Goal: Information Seeking & Learning: Learn about a topic

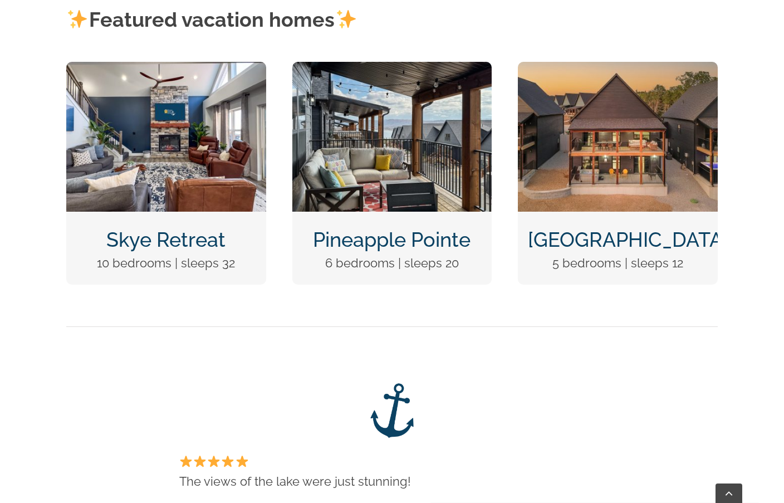
scroll to position [566, 0]
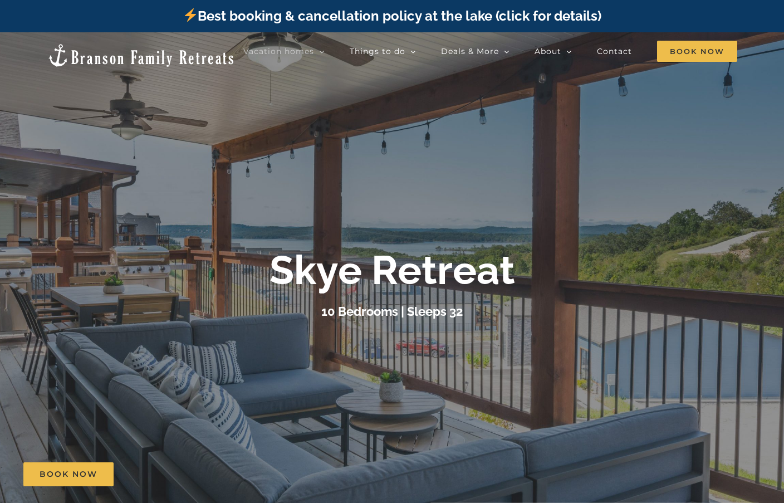
click at [342, 307] on h3 "10 Bedrooms | Sleeps 32" at bounding box center [391, 311] width 141 height 14
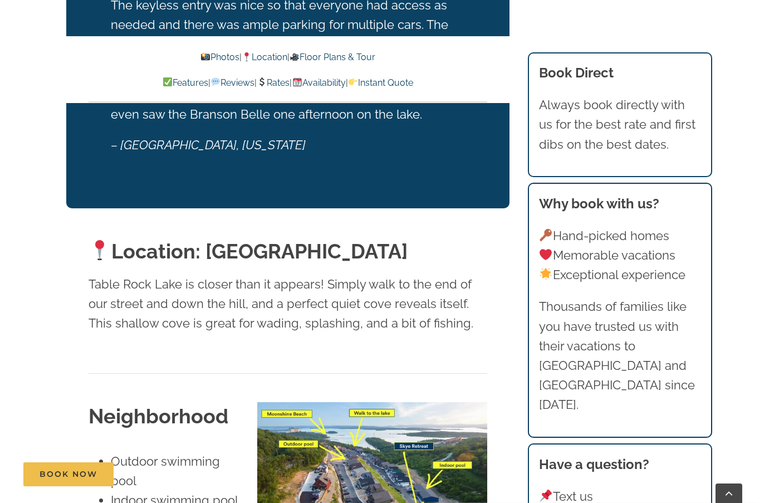
scroll to position [2607, 0]
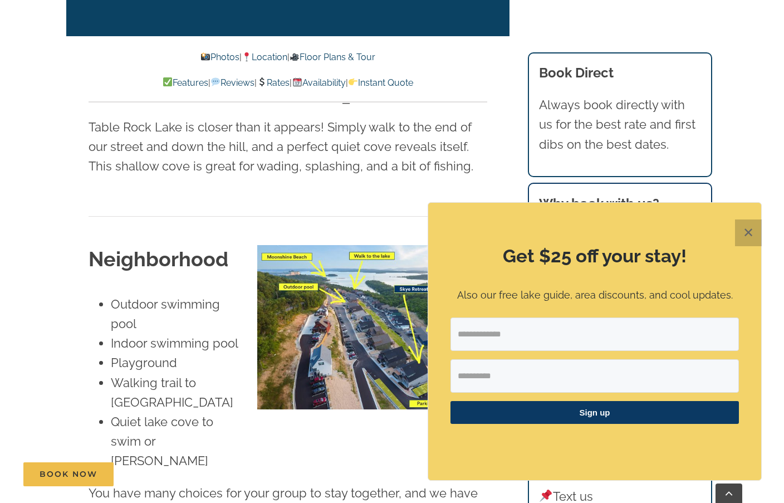
click at [741, 234] on button "✕" at bounding box center [748, 232] width 27 height 27
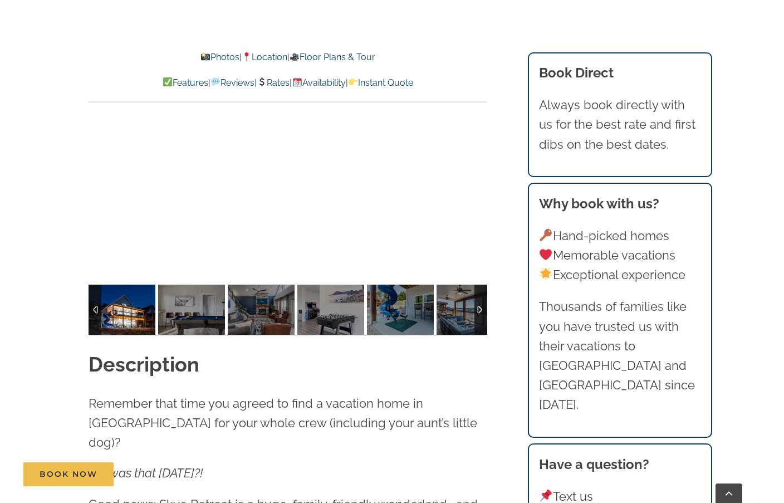
scroll to position [1019, 0]
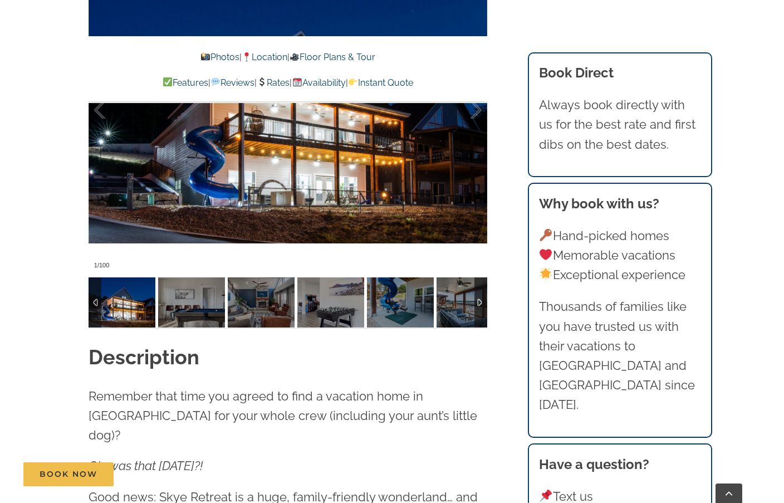
click at [120, 313] on img at bounding box center [122, 302] width 67 height 50
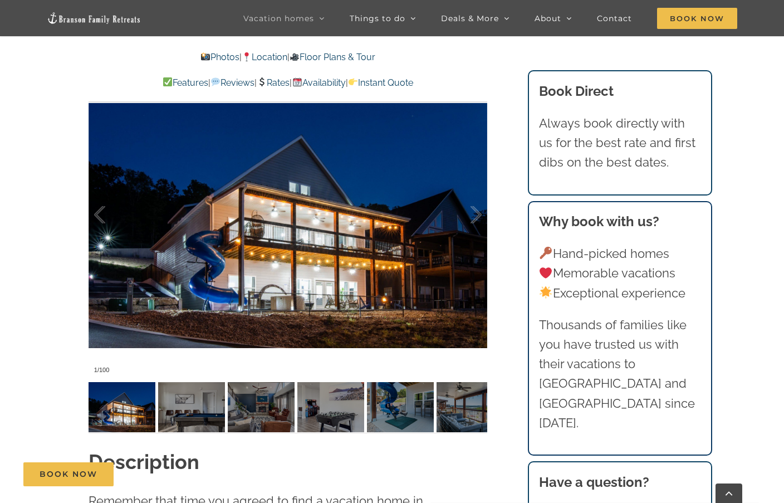
scroll to position [917, 0]
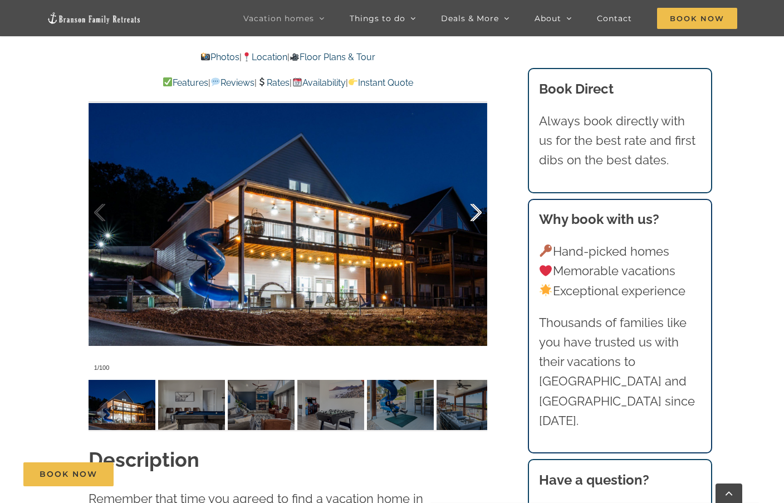
click at [476, 217] on div at bounding box center [464, 212] width 35 height 69
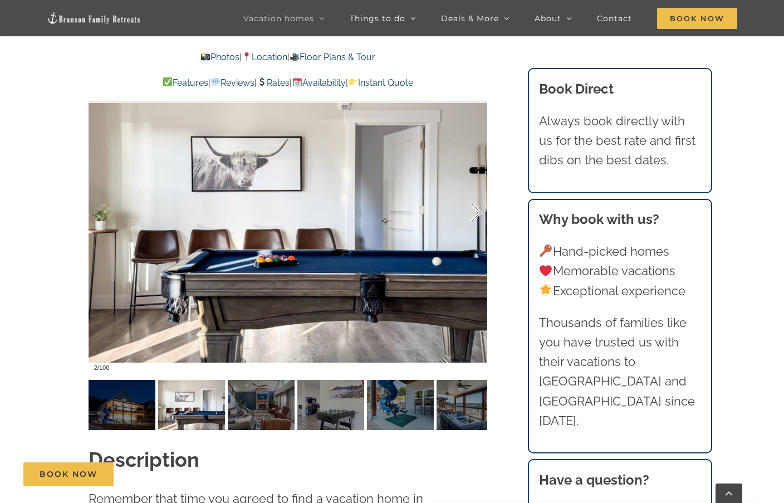
click at [476, 217] on div at bounding box center [464, 212] width 35 height 69
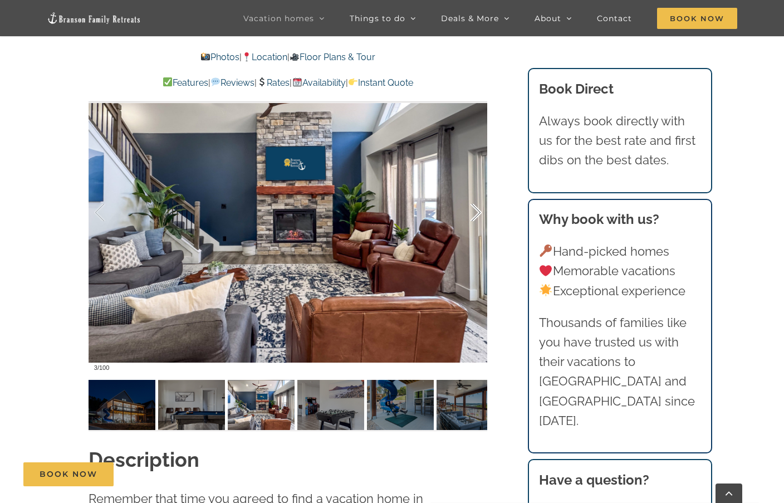
click at [476, 217] on div at bounding box center [464, 212] width 35 height 69
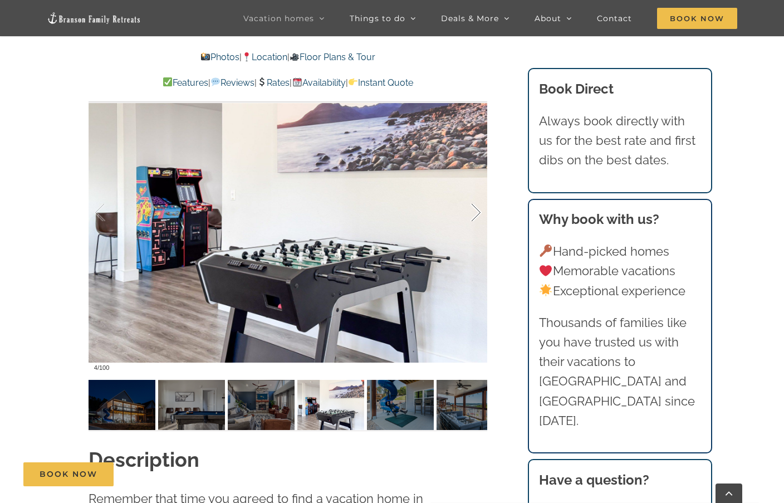
click at [476, 217] on div at bounding box center [464, 212] width 35 height 69
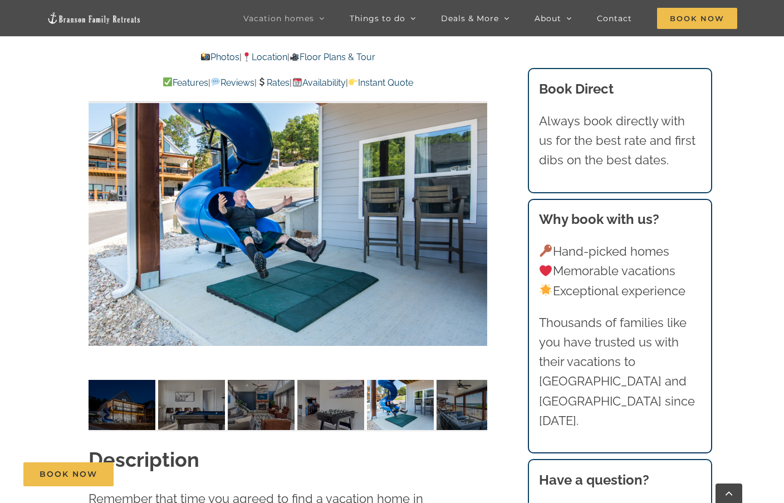
click at [476, 217] on div "5 / 100" at bounding box center [288, 212] width 399 height 327
click at [474, 209] on div at bounding box center [464, 212] width 35 height 69
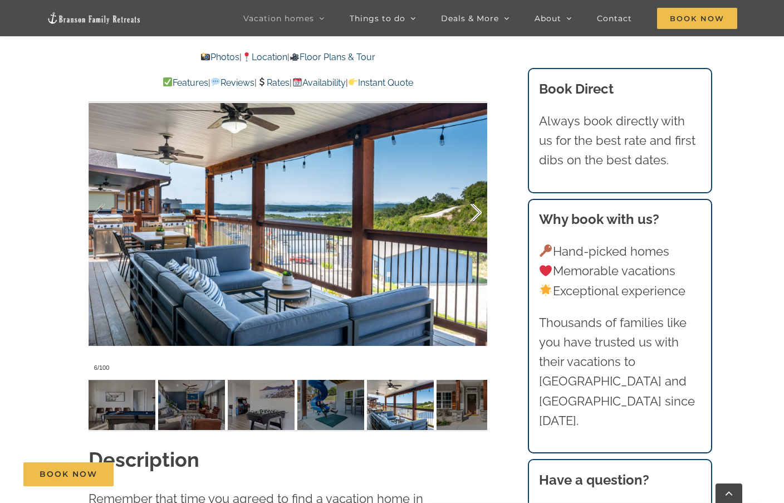
click at [474, 209] on div at bounding box center [464, 212] width 35 height 69
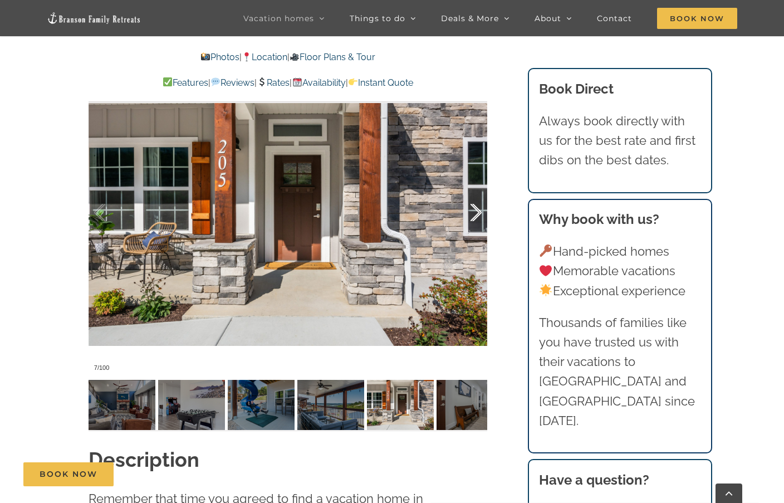
click at [474, 209] on div at bounding box center [464, 212] width 35 height 69
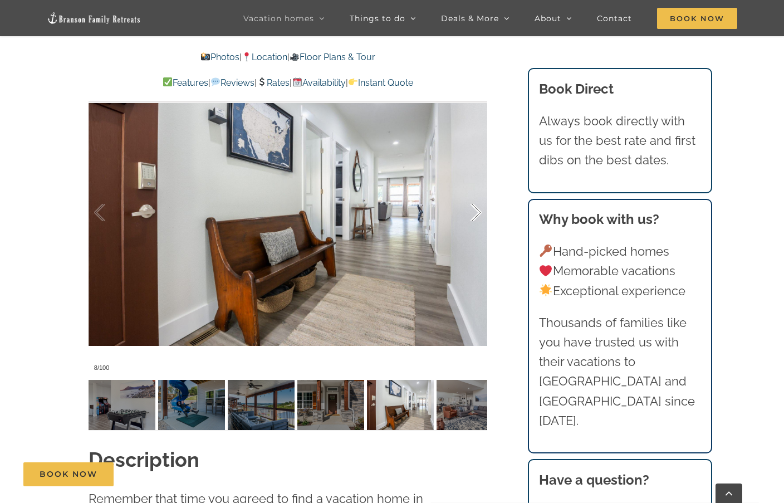
click at [474, 209] on div at bounding box center [464, 212] width 35 height 69
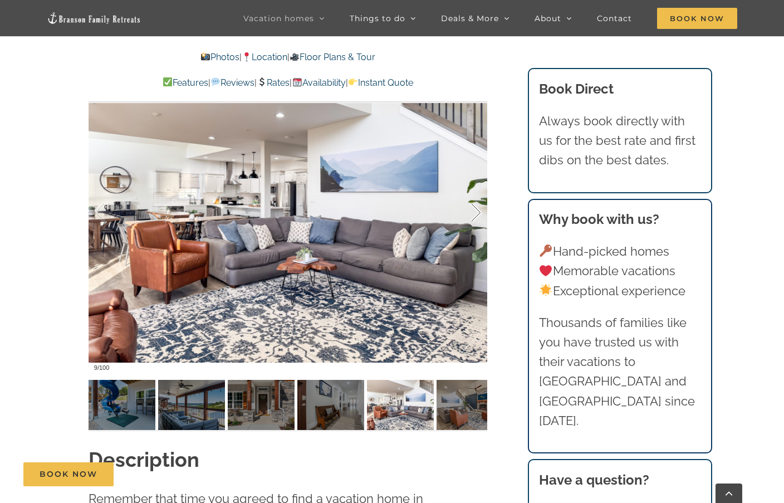
click at [474, 209] on div at bounding box center [464, 212] width 35 height 69
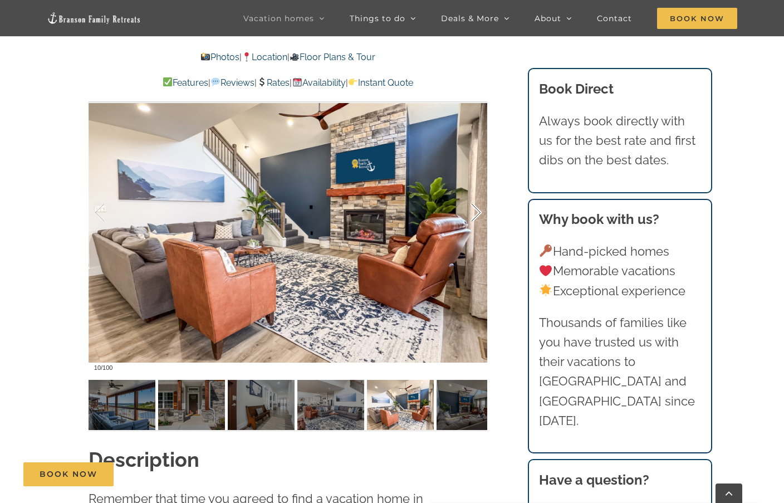
click at [474, 209] on div at bounding box center [464, 212] width 35 height 69
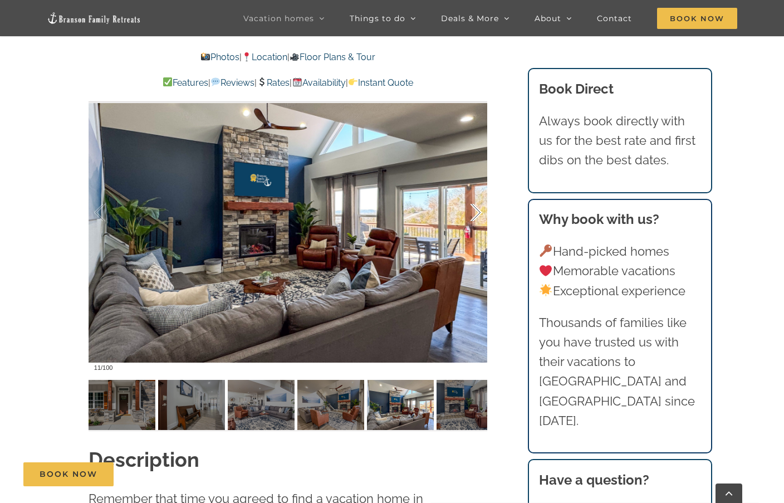
click at [474, 209] on div at bounding box center [464, 212] width 35 height 69
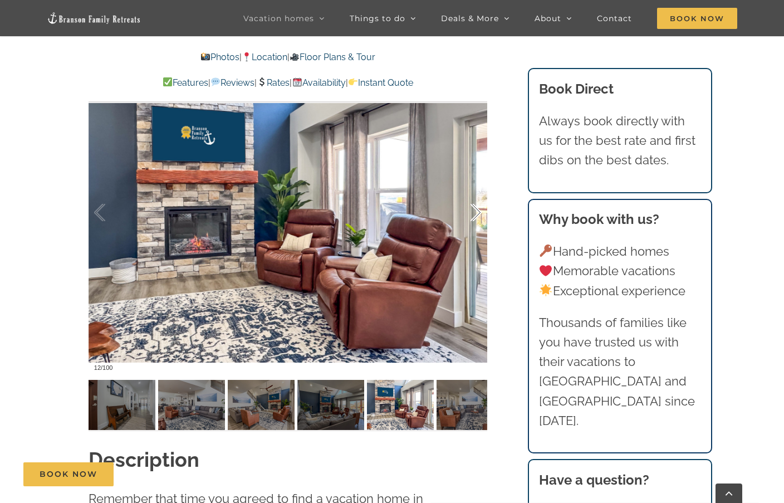
click at [474, 209] on div at bounding box center [464, 212] width 35 height 69
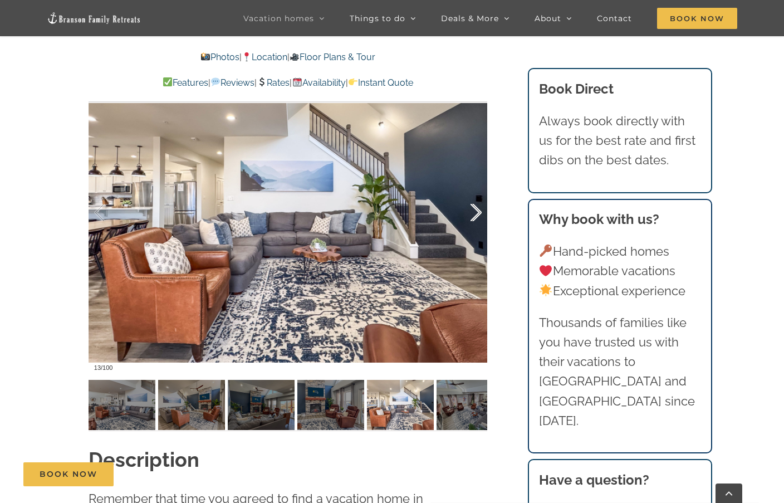
click at [474, 209] on div at bounding box center [464, 212] width 35 height 69
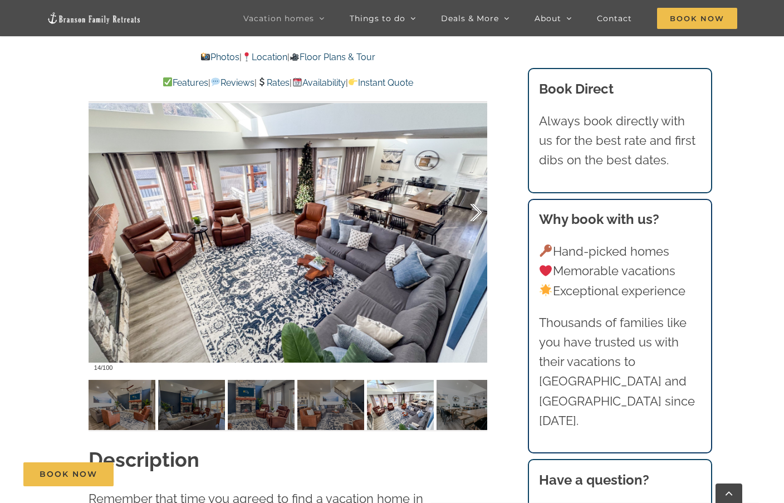
click at [474, 209] on div at bounding box center [464, 212] width 35 height 69
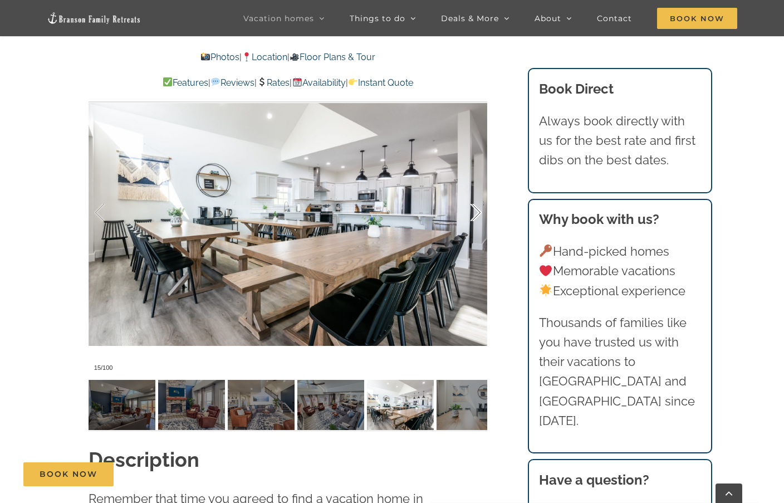
click at [474, 209] on div at bounding box center [464, 212] width 35 height 69
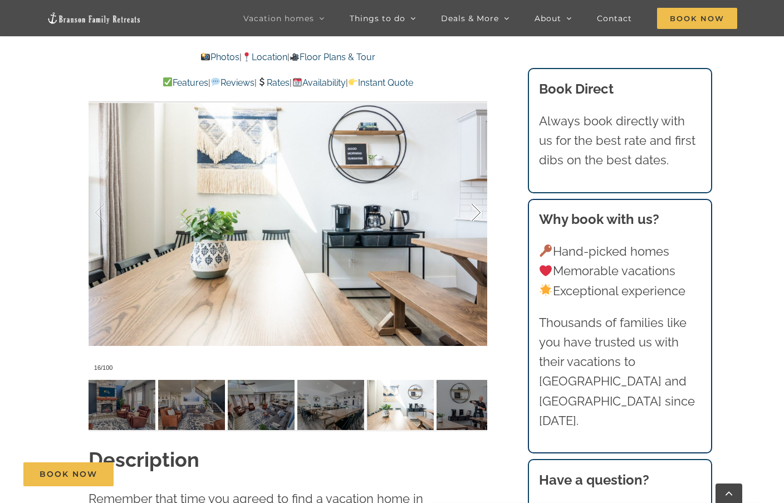
click at [474, 209] on div at bounding box center [464, 212] width 35 height 69
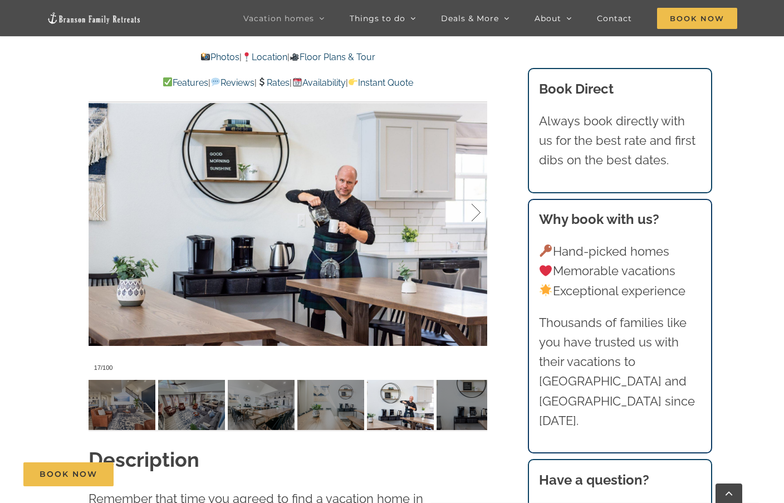
click at [474, 209] on div at bounding box center [464, 212] width 35 height 69
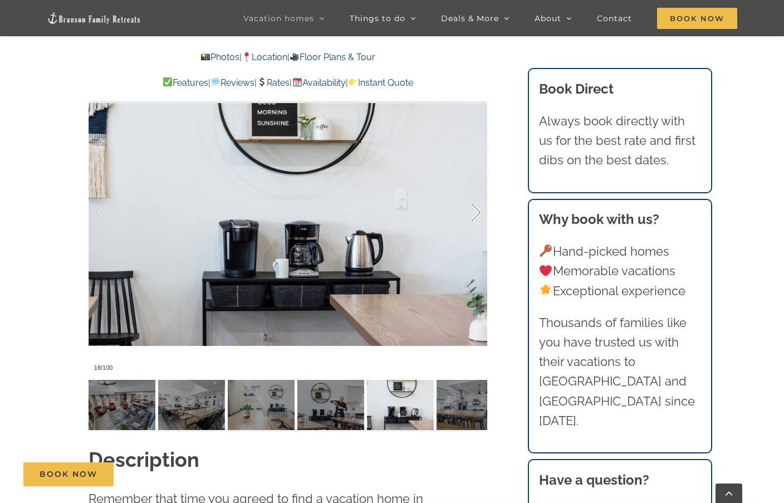
click at [474, 209] on div at bounding box center [464, 212] width 35 height 69
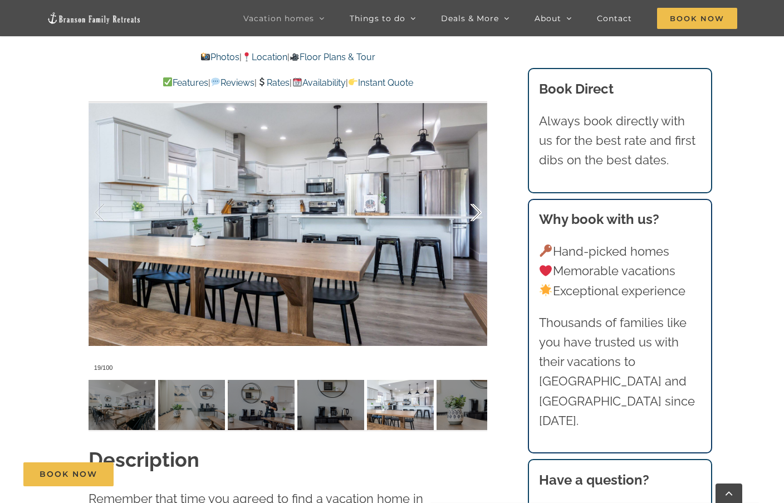
click at [474, 209] on div at bounding box center [464, 212] width 35 height 69
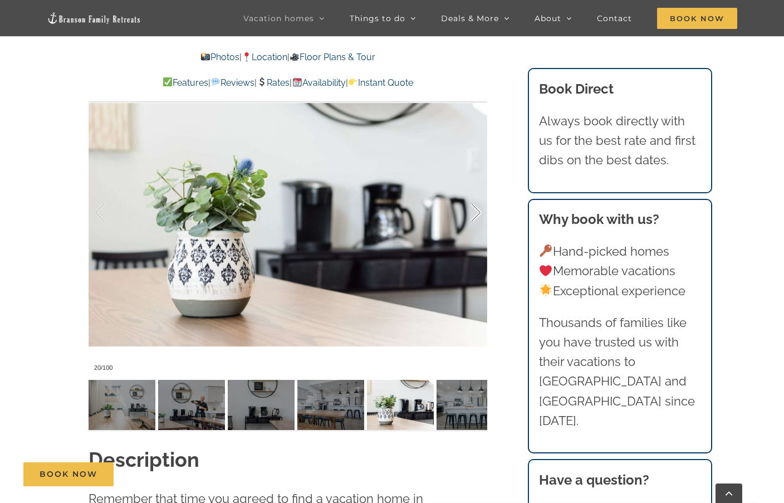
click at [474, 209] on div at bounding box center [464, 212] width 35 height 69
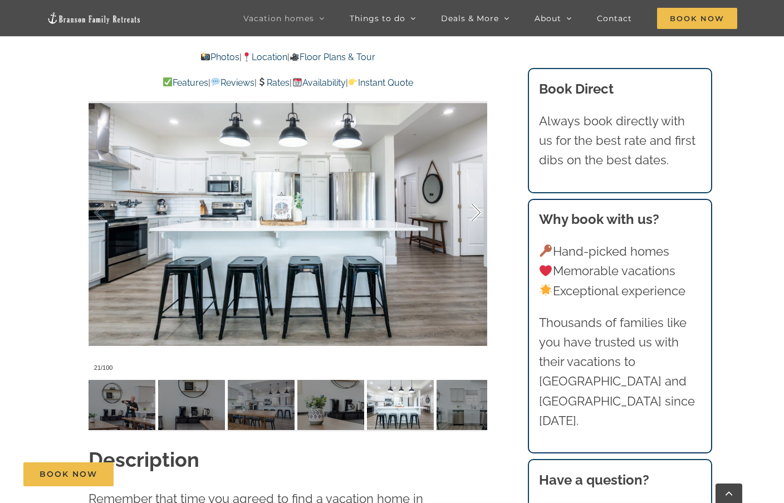
click at [474, 209] on div at bounding box center [464, 212] width 35 height 69
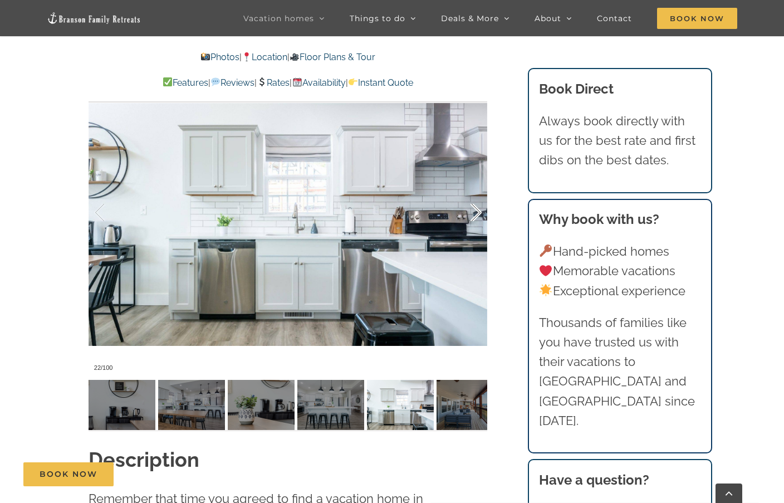
click at [474, 209] on div at bounding box center [464, 212] width 35 height 69
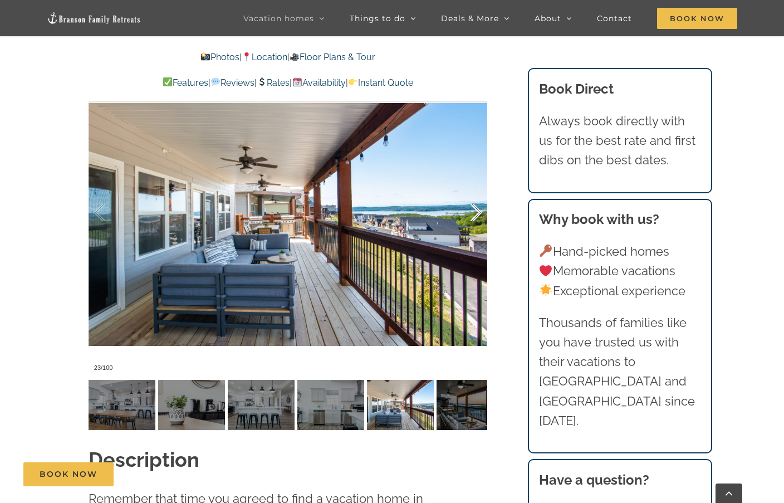
click at [474, 209] on div at bounding box center [464, 212] width 35 height 69
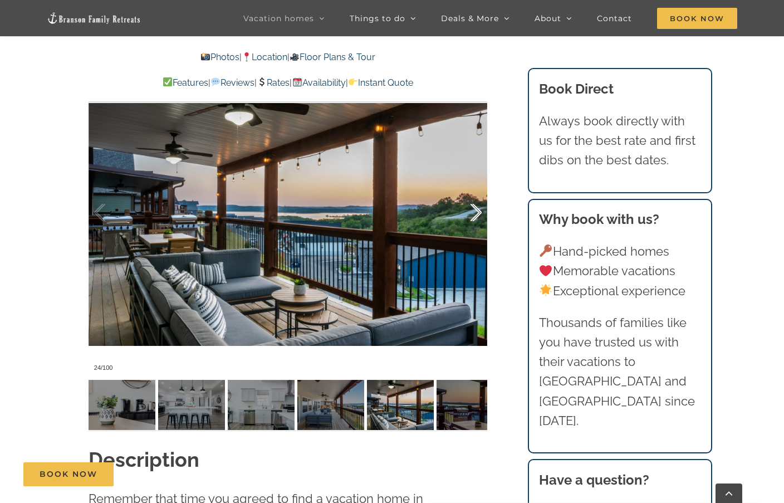
click at [474, 209] on div at bounding box center [464, 212] width 35 height 69
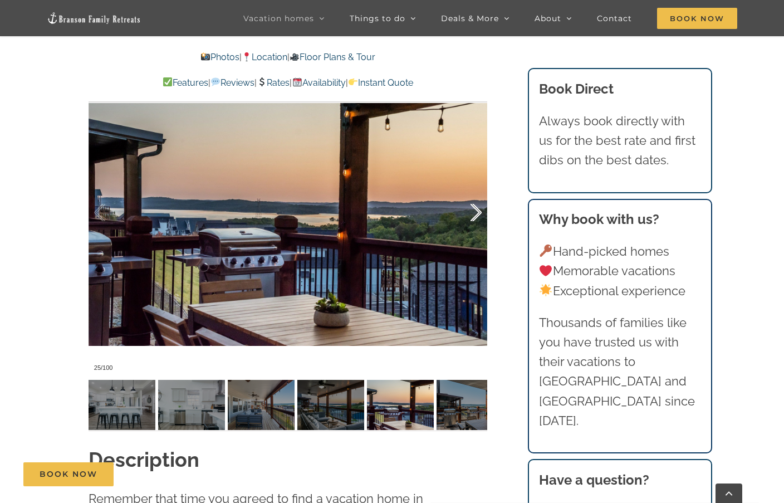
click at [474, 209] on div at bounding box center [464, 212] width 35 height 69
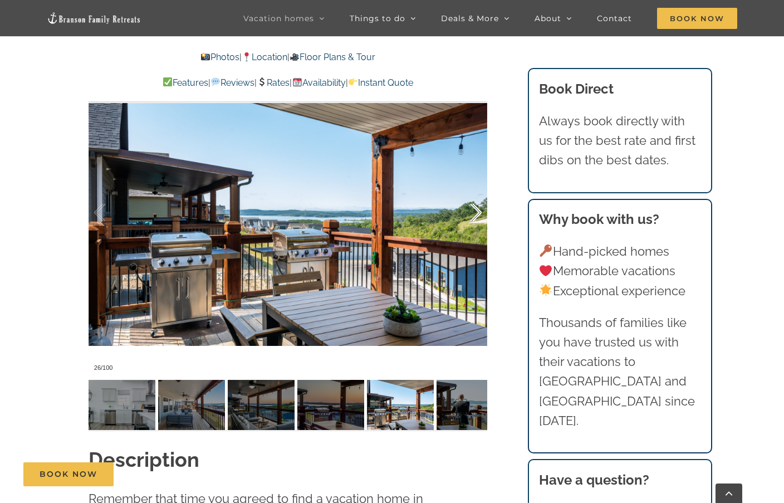
click at [474, 209] on div at bounding box center [464, 212] width 35 height 69
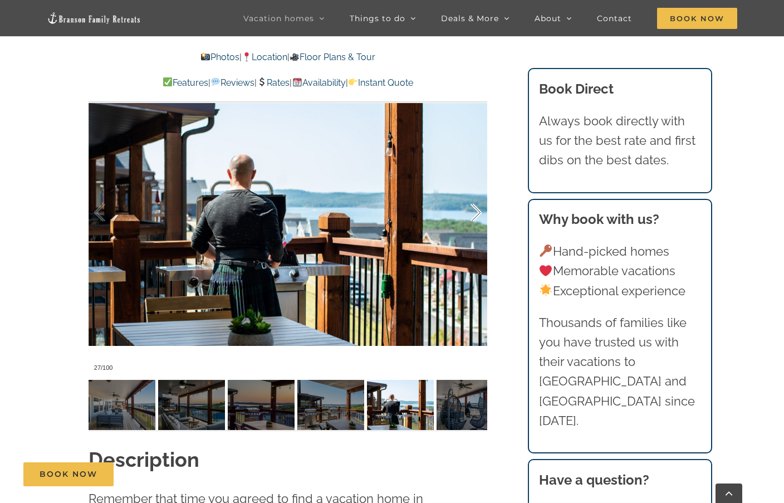
click at [474, 209] on div at bounding box center [464, 212] width 35 height 69
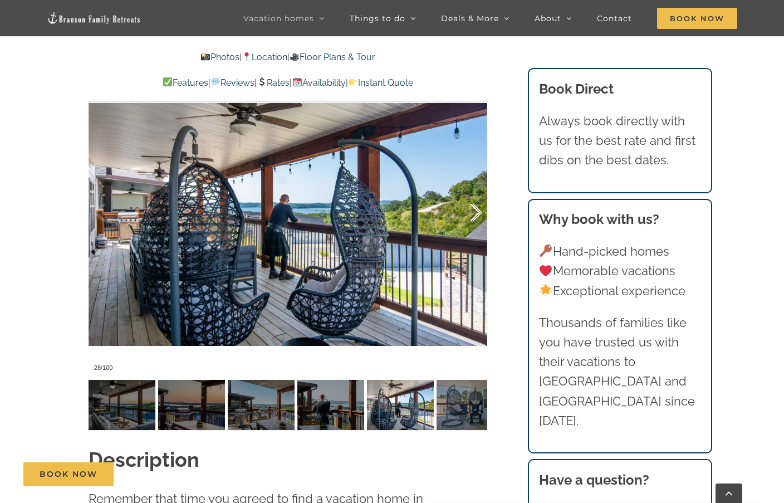
click at [474, 209] on div at bounding box center [464, 212] width 35 height 69
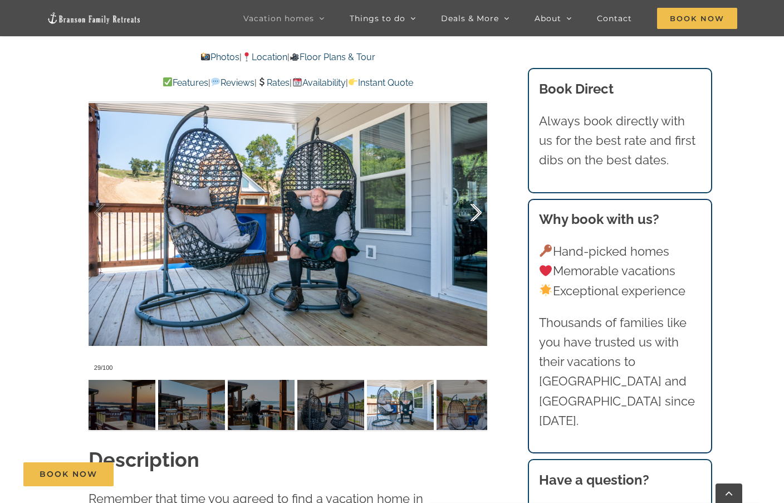
click at [474, 209] on div at bounding box center [464, 212] width 35 height 69
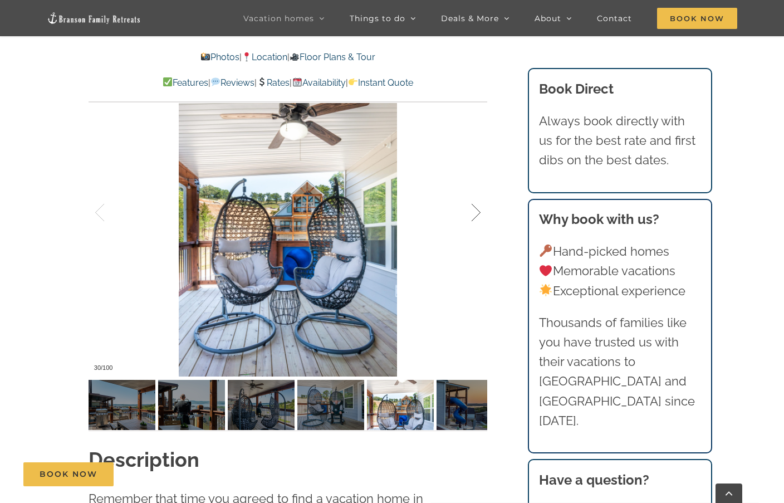
click at [474, 209] on div at bounding box center [464, 212] width 35 height 69
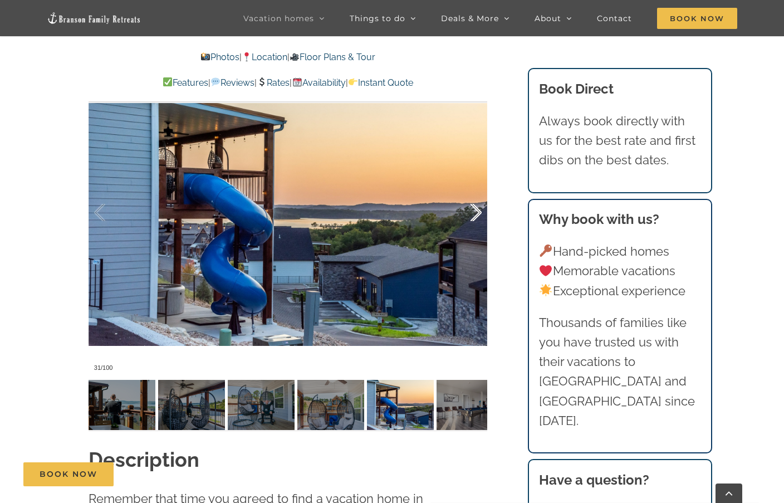
click at [474, 209] on div at bounding box center [464, 212] width 35 height 69
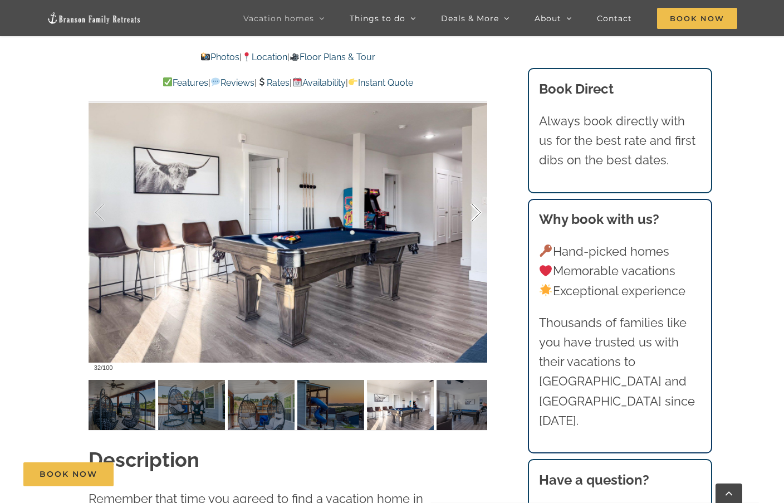
click at [474, 209] on div at bounding box center [464, 212] width 35 height 69
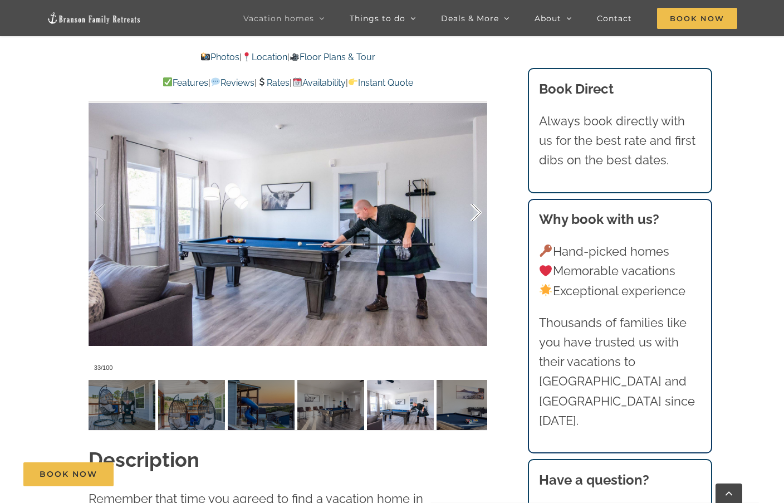
click at [474, 209] on div at bounding box center [464, 212] width 35 height 69
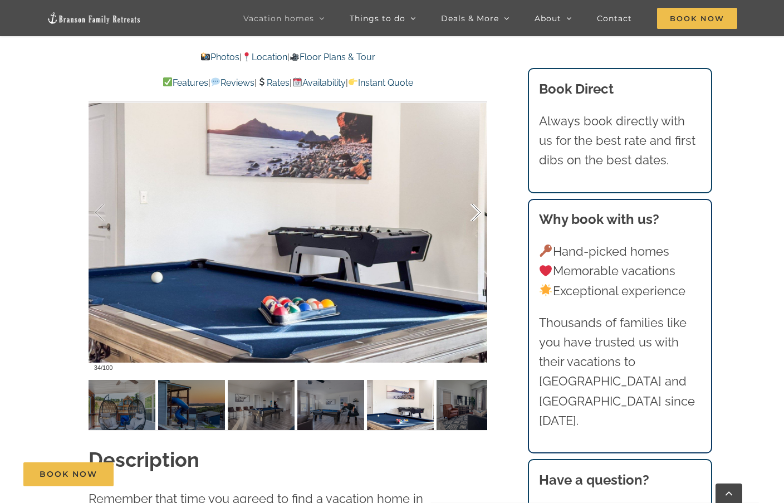
click at [474, 209] on div at bounding box center [464, 212] width 35 height 69
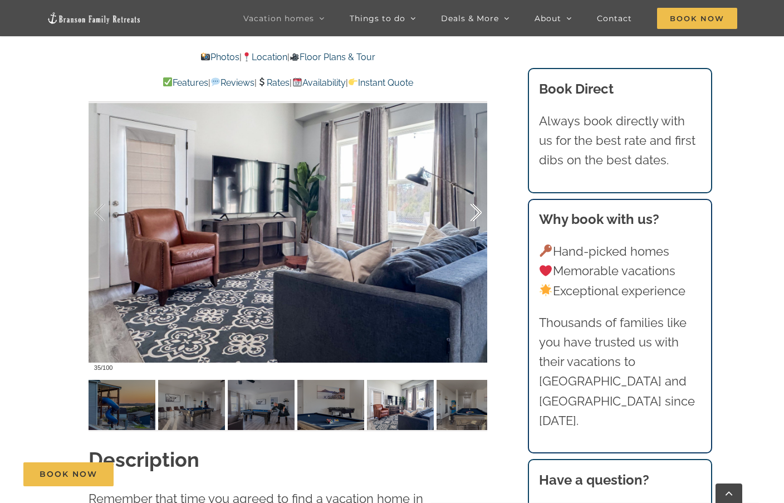
click at [474, 209] on div at bounding box center [464, 212] width 35 height 69
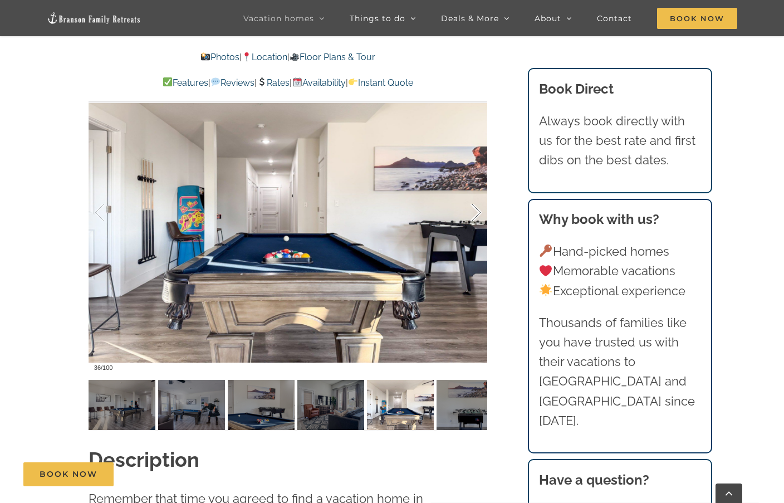
click at [474, 209] on div at bounding box center [464, 212] width 35 height 69
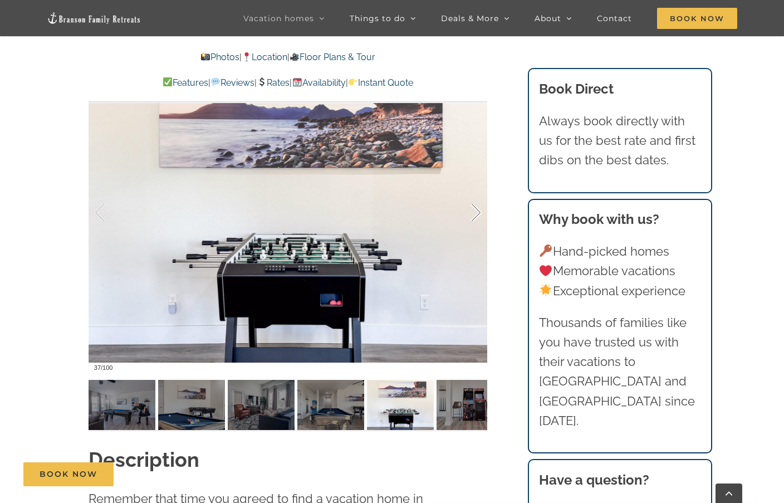
click at [474, 209] on div at bounding box center [464, 212] width 35 height 69
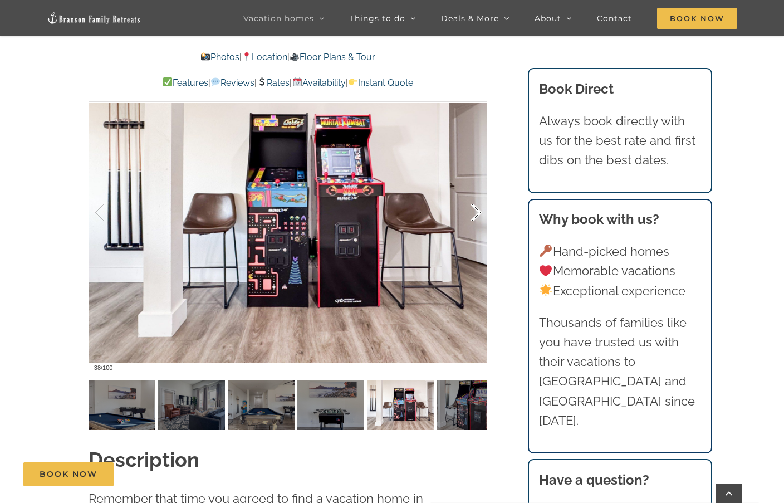
click at [474, 209] on div at bounding box center [464, 212] width 35 height 69
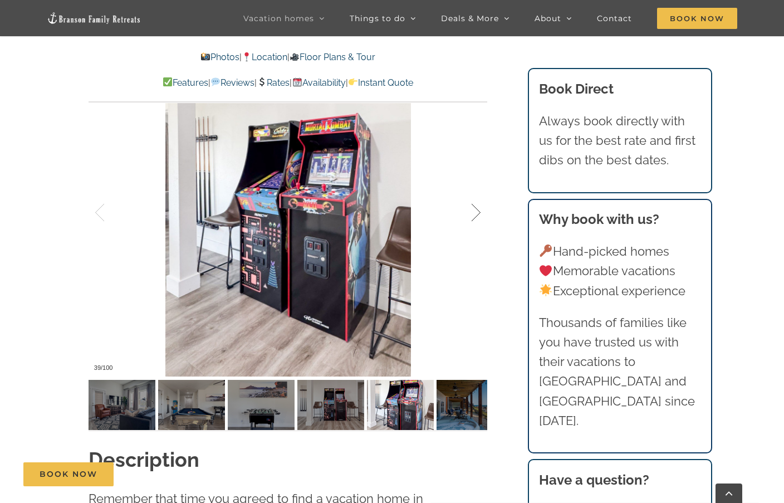
click at [474, 209] on div at bounding box center [464, 212] width 35 height 69
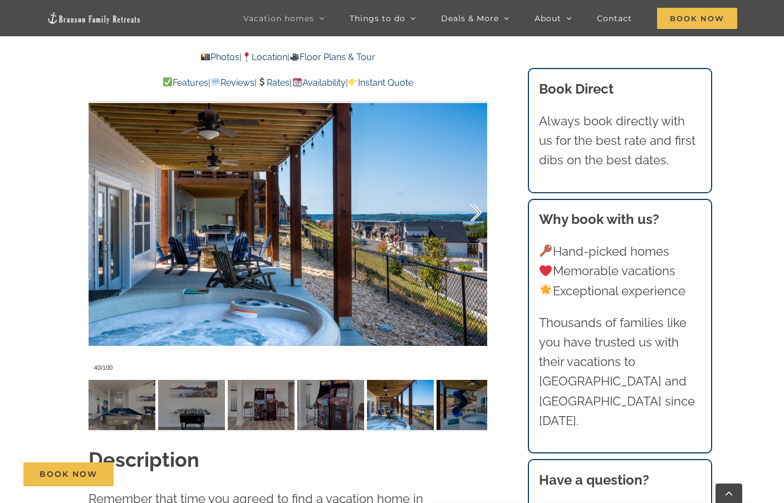
click at [474, 209] on div at bounding box center [464, 212] width 35 height 69
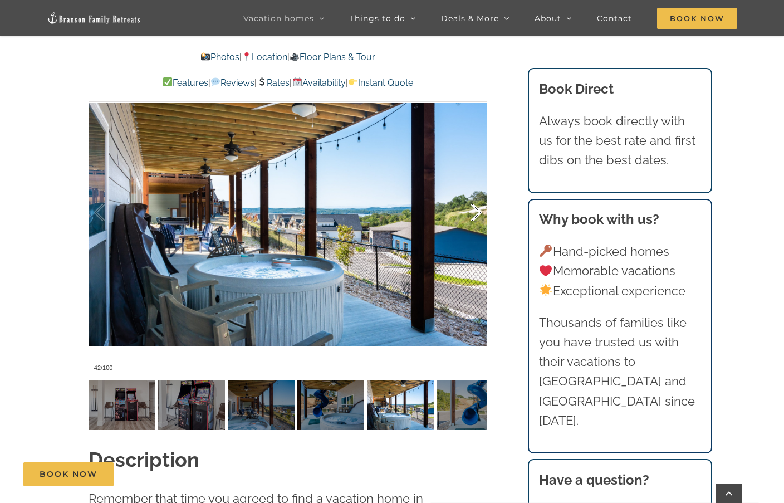
click at [474, 209] on div at bounding box center [464, 212] width 35 height 69
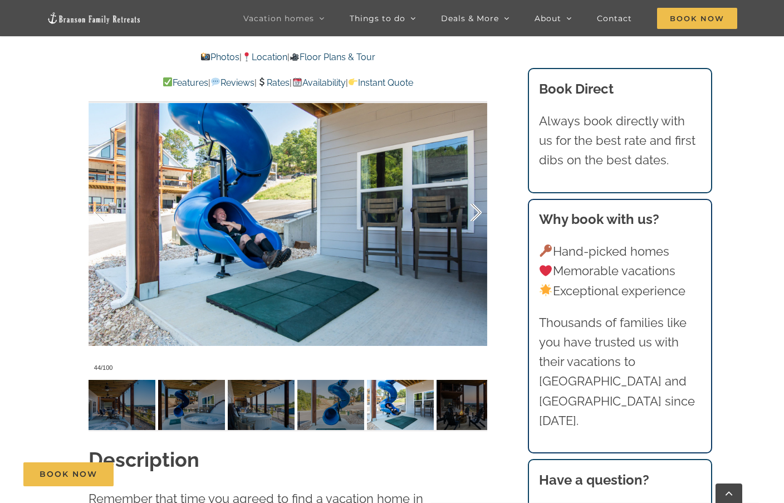
click at [474, 209] on div at bounding box center [464, 212] width 35 height 69
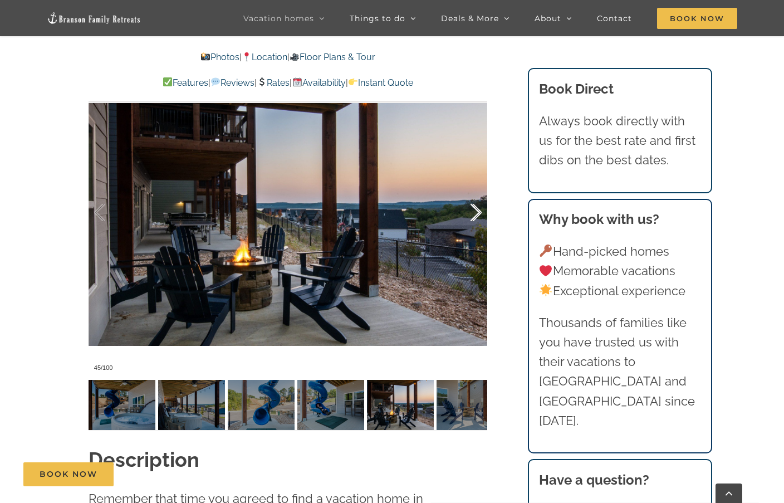
click at [474, 209] on div at bounding box center [464, 212] width 35 height 69
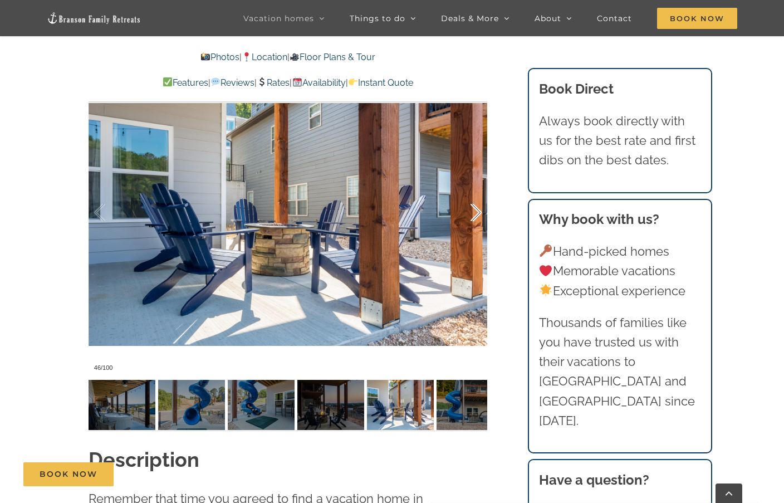
click at [474, 209] on div at bounding box center [464, 212] width 35 height 69
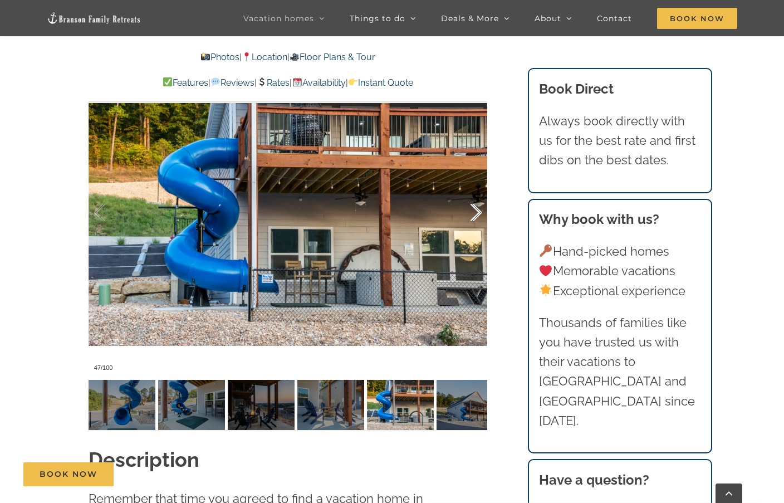
click at [474, 209] on div at bounding box center [464, 212] width 35 height 69
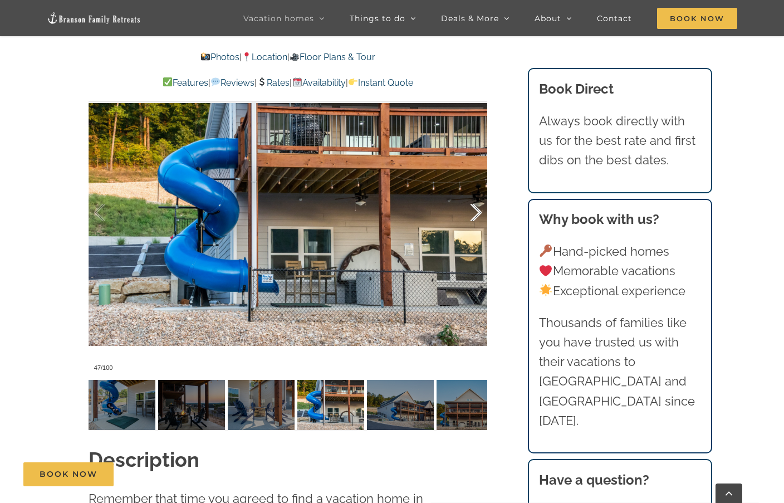
click at [474, 209] on div at bounding box center [464, 212] width 35 height 69
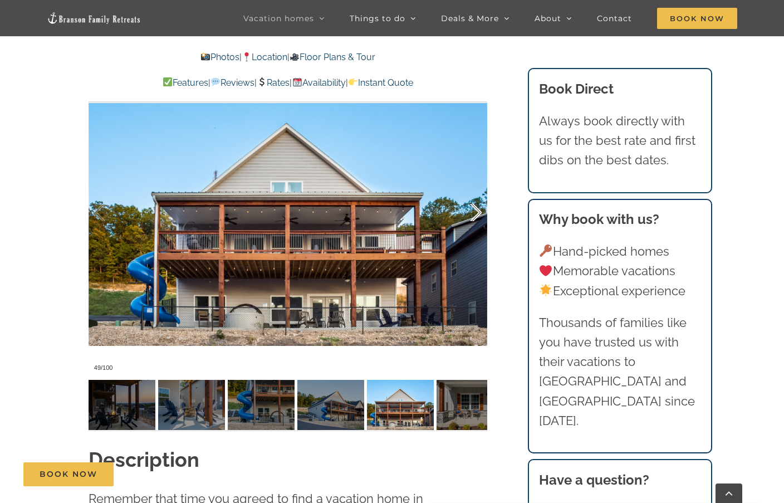
click at [474, 209] on div at bounding box center [464, 212] width 35 height 69
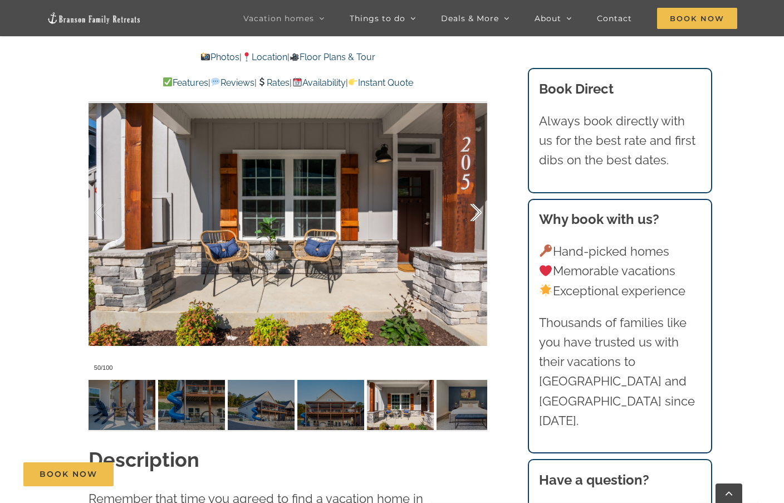
click at [474, 209] on div at bounding box center [464, 212] width 35 height 69
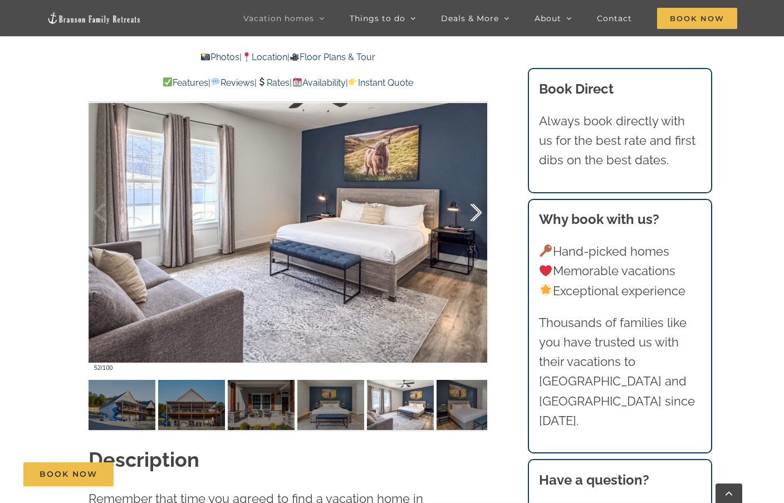
click at [474, 209] on div at bounding box center [464, 212] width 35 height 69
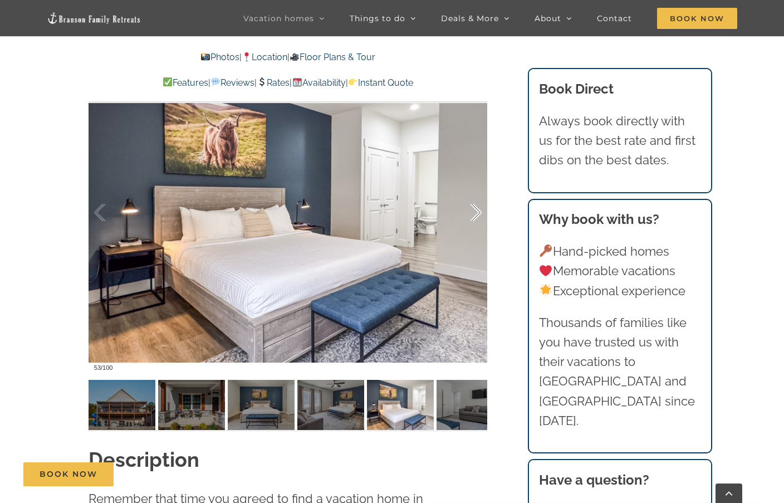
click at [474, 209] on div at bounding box center [464, 212] width 35 height 69
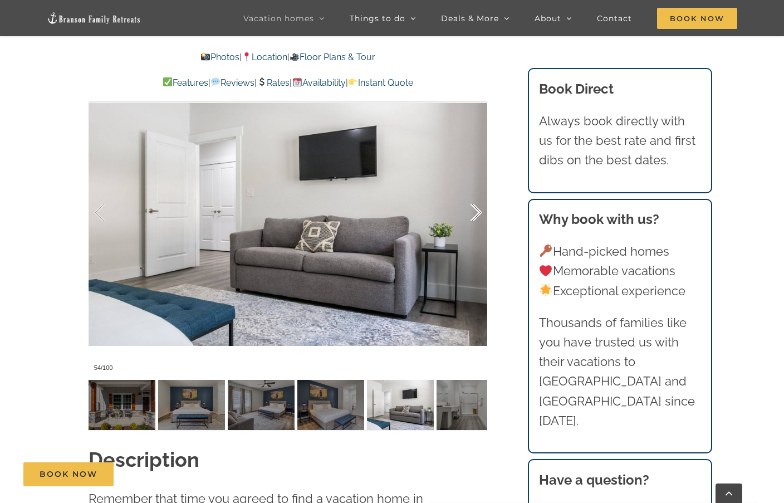
click at [474, 209] on div at bounding box center [464, 212] width 35 height 69
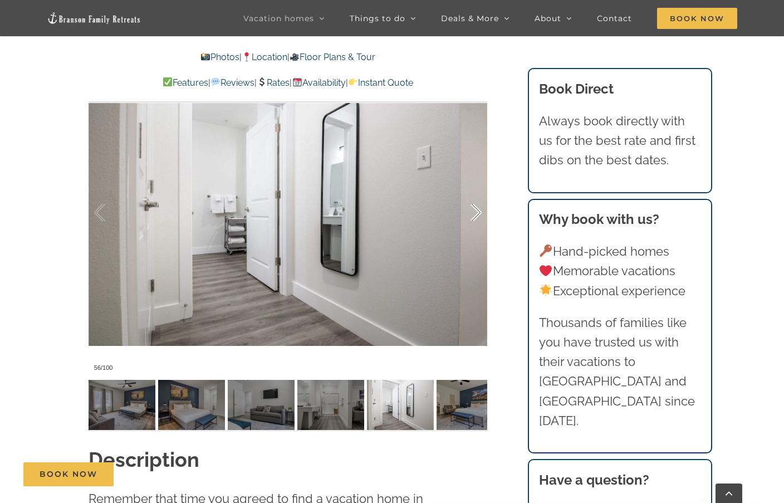
click at [474, 209] on div at bounding box center [464, 212] width 35 height 69
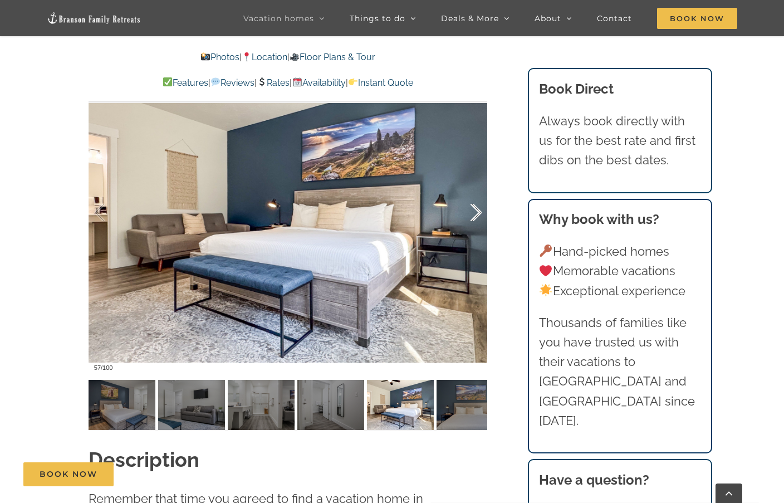
click at [474, 209] on div at bounding box center [464, 212] width 35 height 69
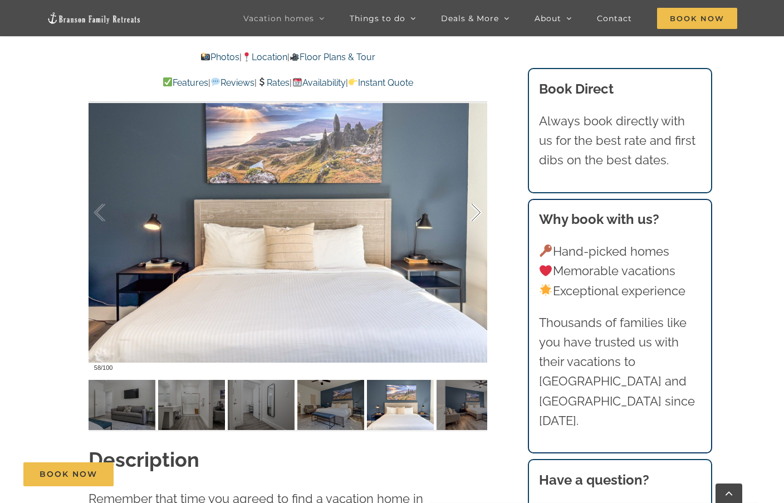
click at [474, 209] on div at bounding box center [464, 212] width 35 height 69
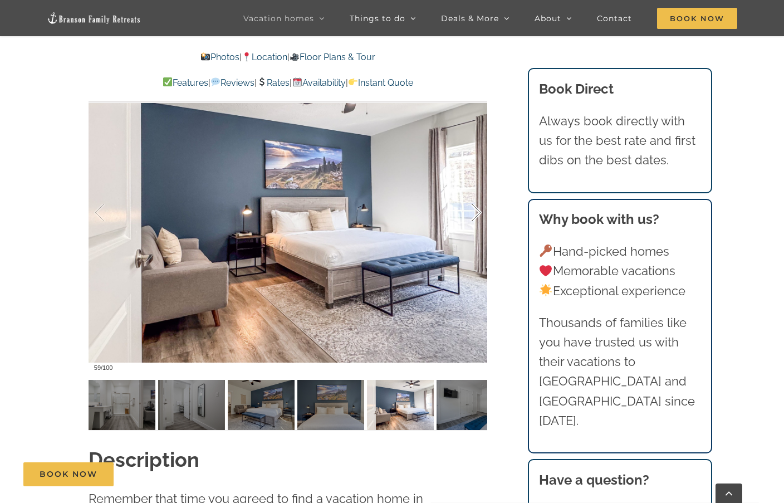
click at [474, 209] on div at bounding box center [464, 212] width 35 height 69
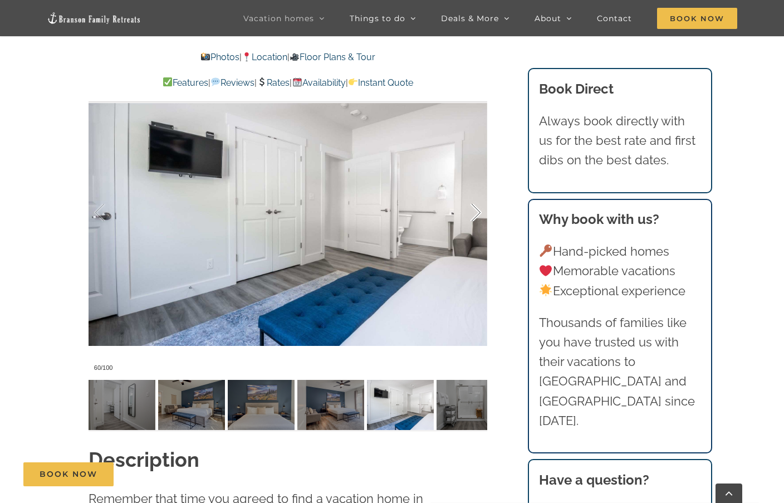
click at [474, 209] on div at bounding box center [464, 212] width 35 height 69
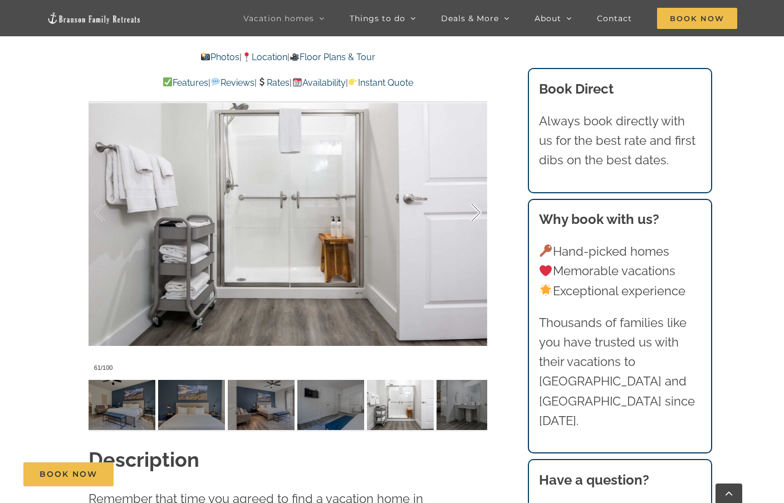
click at [474, 209] on div at bounding box center [464, 212] width 35 height 69
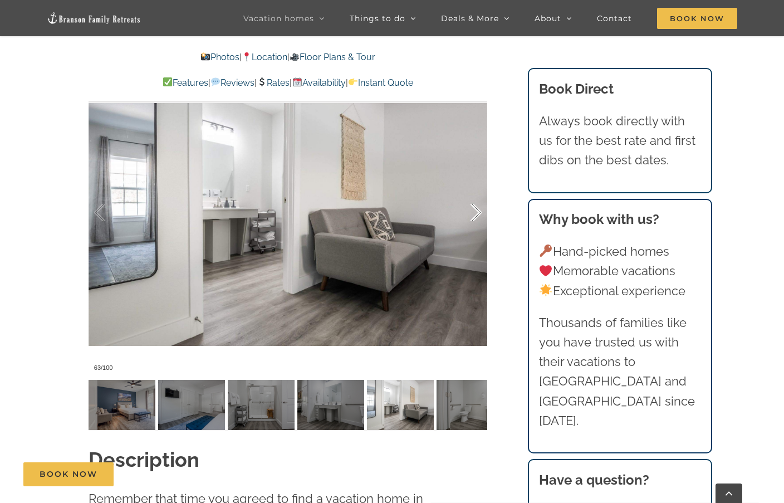
click at [474, 209] on div at bounding box center [464, 212] width 35 height 69
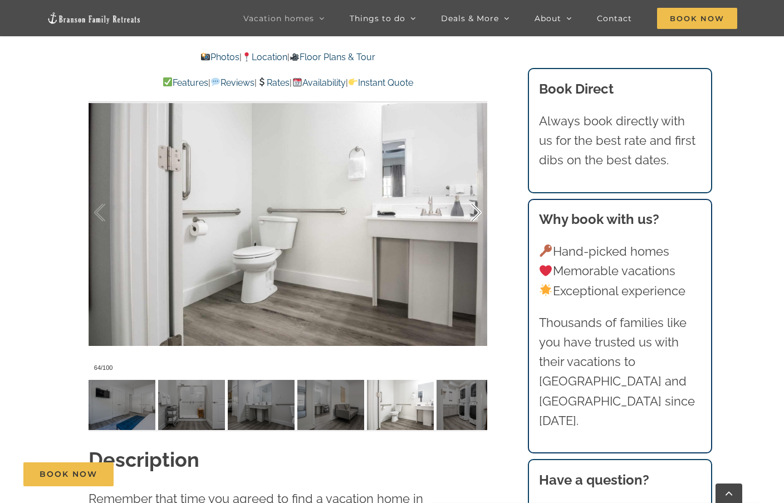
click at [474, 209] on div at bounding box center [464, 212] width 35 height 69
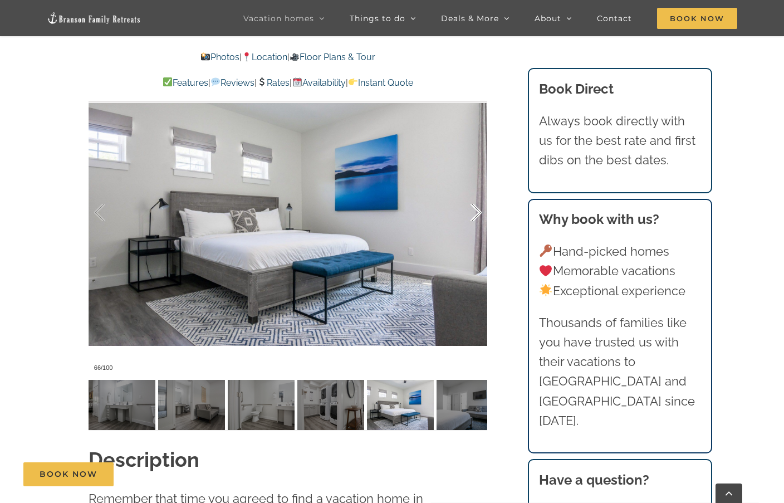
click at [474, 209] on div at bounding box center [464, 212] width 35 height 69
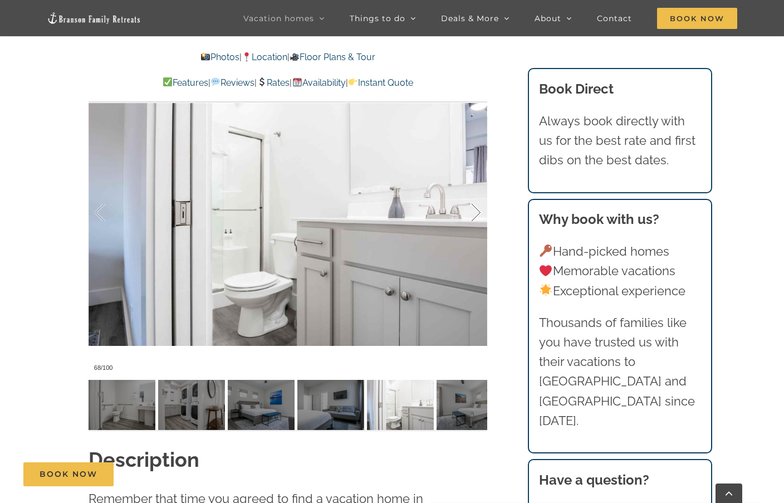
click at [474, 209] on div at bounding box center [464, 212] width 35 height 69
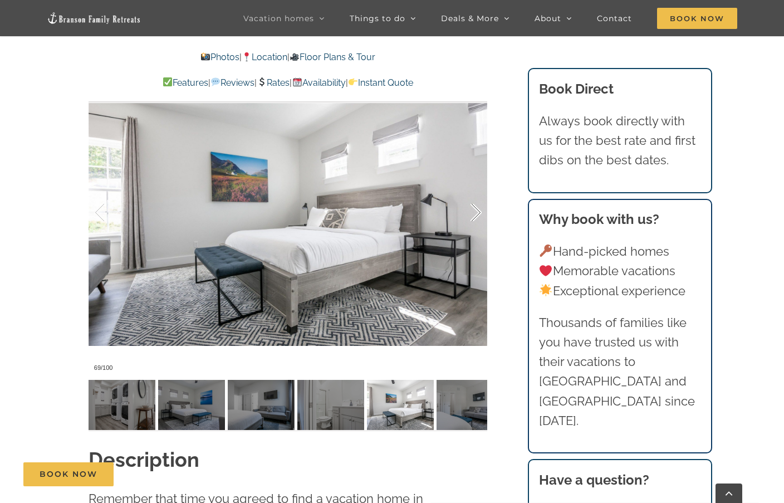
click at [474, 209] on div at bounding box center [464, 212] width 35 height 69
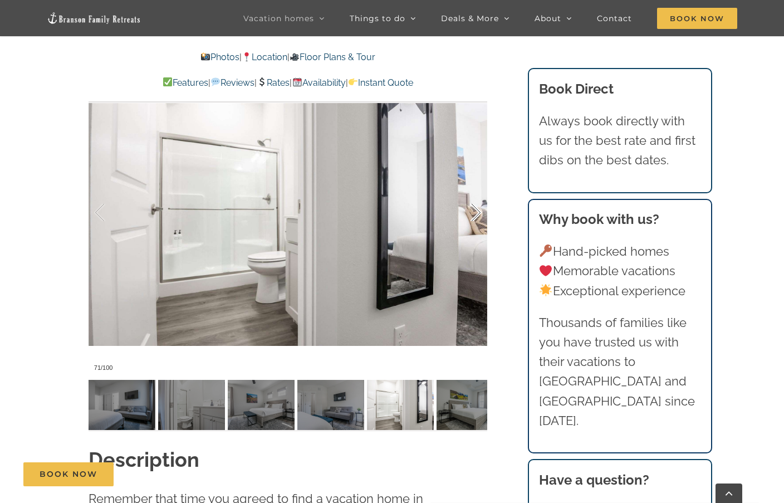
click at [474, 209] on div at bounding box center [464, 212] width 35 height 69
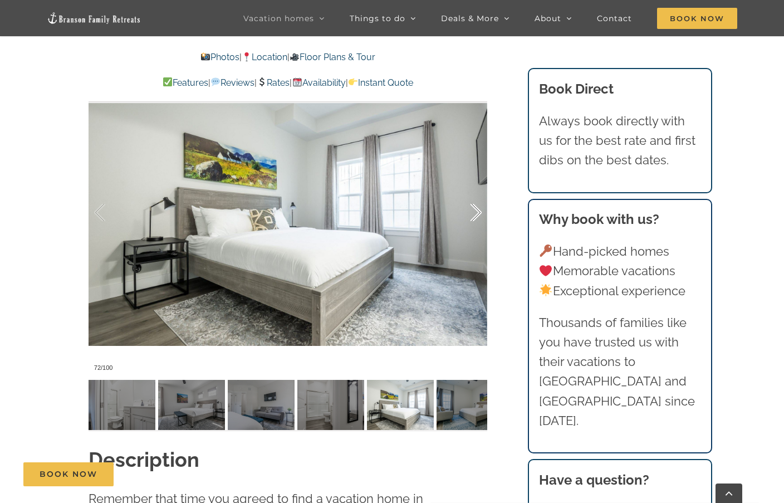
click at [474, 209] on div at bounding box center [464, 212] width 35 height 69
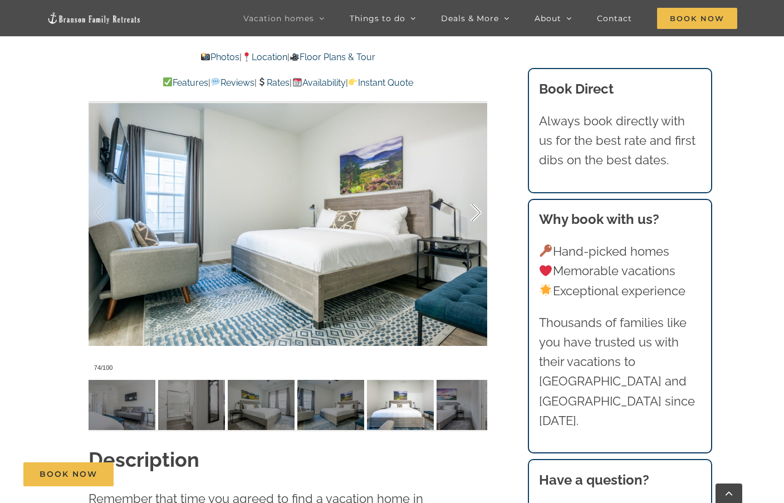
click at [474, 209] on div at bounding box center [464, 212] width 35 height 69
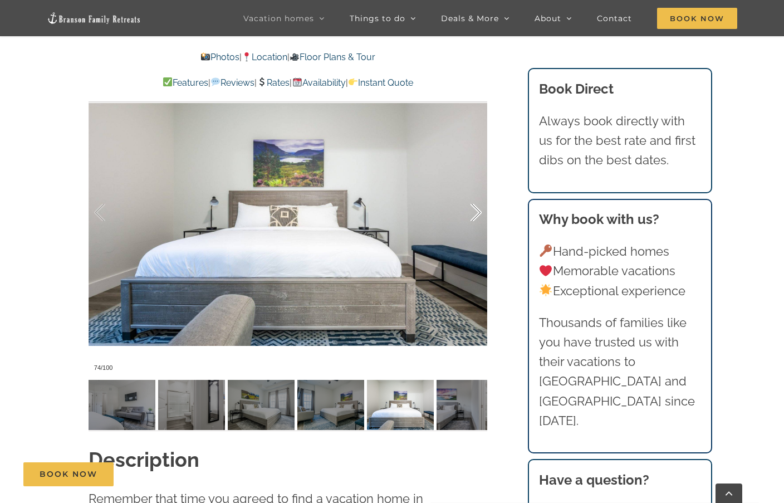
click at [474, 209] on div at bounding box center [464, 212] width 35 height 69
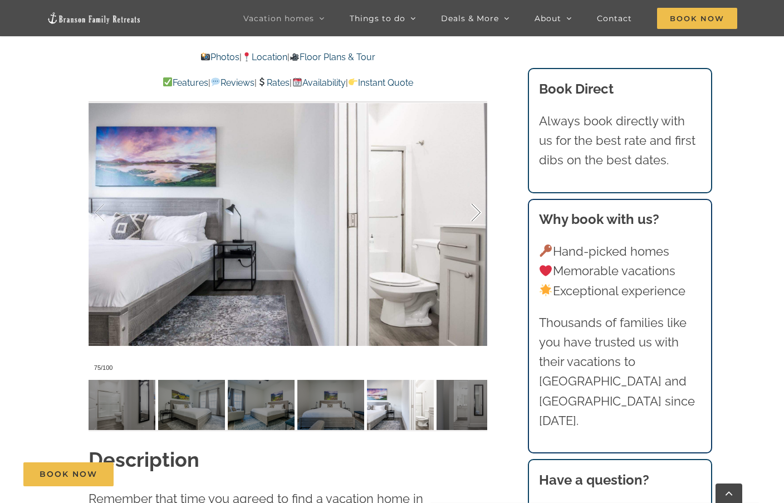
click at [474, 209] on div at bounding box center [464, 212] width 35 height 69
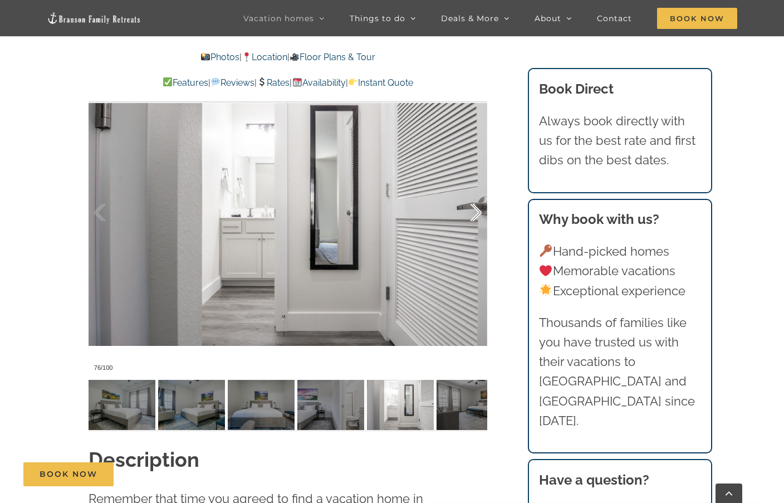
click at [474, 209] on div at bounding box center [464, 212] width 35 height 69
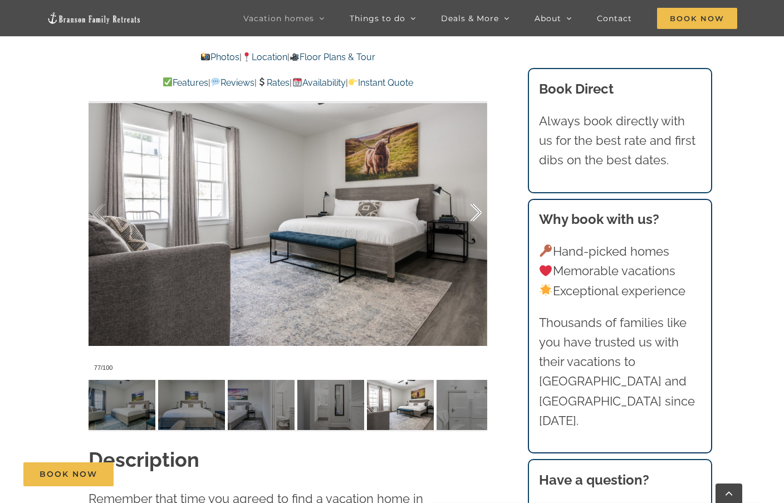
click at [474, 209] on div at bounding box center [464, 212] width 35 height 69
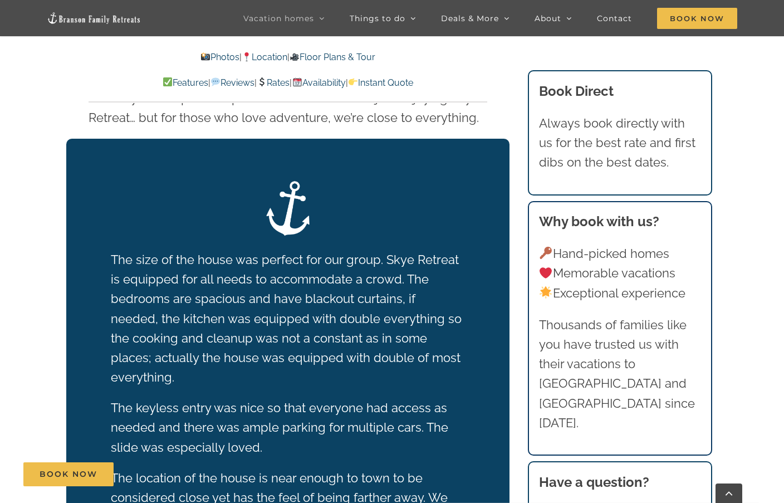
scroll to position [1872, 0]
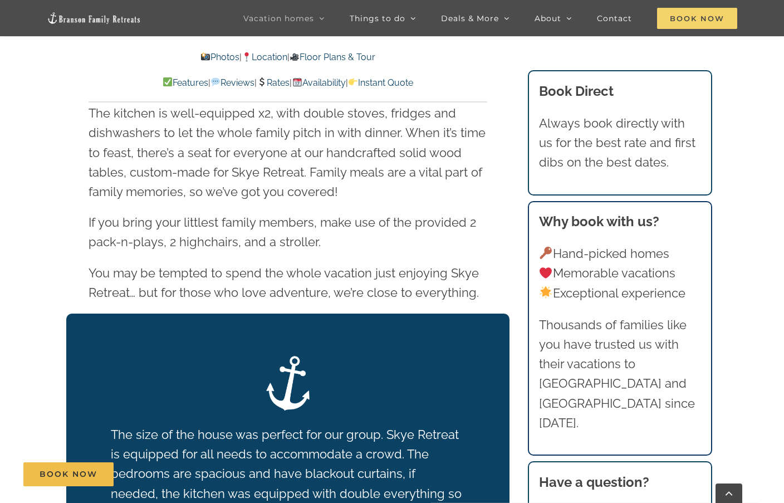
click at [708, 16] on span "Book Now" at bounding box center [697, 18] width 80 height 21
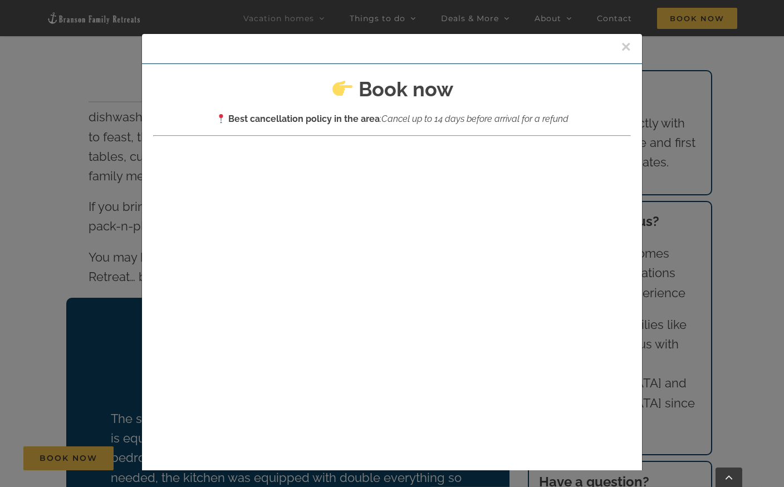
scroll to position [0, 0]
click at [628, 43] on button "×" at bounding box center [626, 46] width 10 height 17
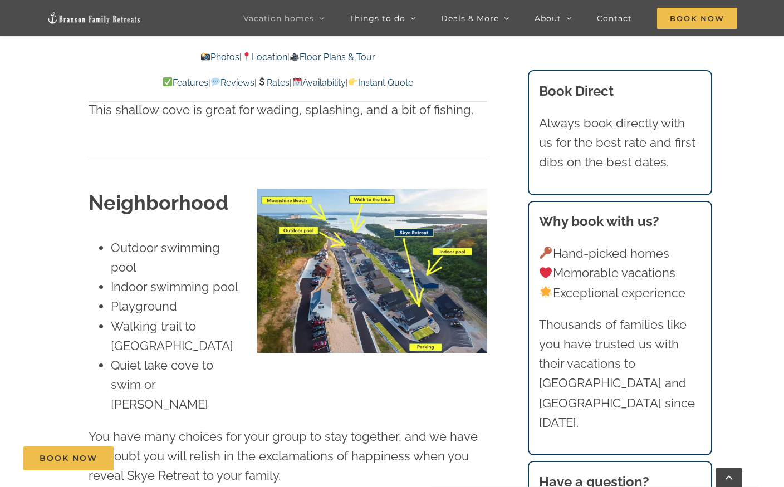
scroll to position [2540, 0]
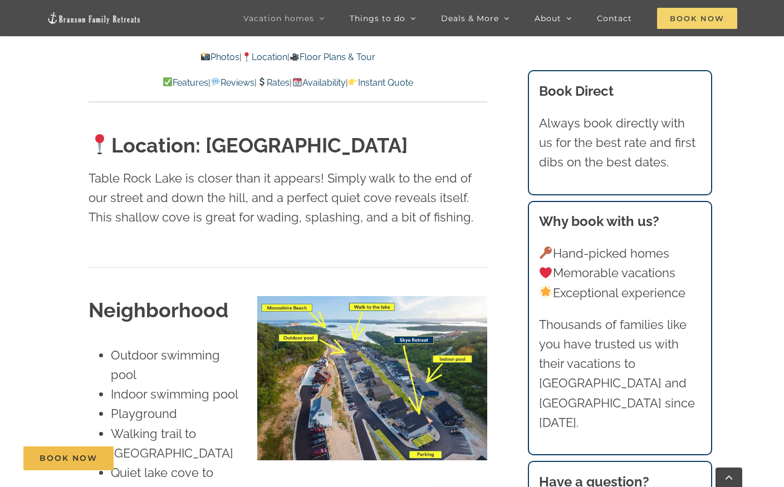
click at [714, 13] on span "Book Now" at bounding box center [697, 18] width 80 height 21
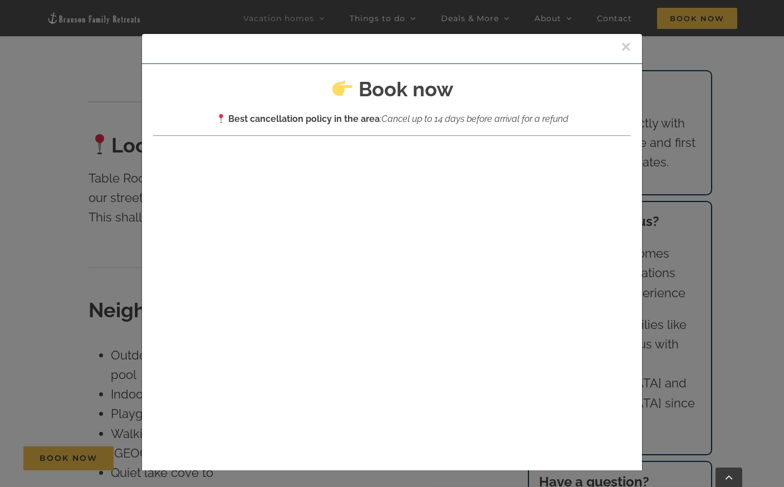
scroll to position [-1, 0]
click at [664, 288] on div "× Book now Best cancellation policy in the area : Cancel up to 14 days before a…" at bounding box center [392, 243] width 784 height 487
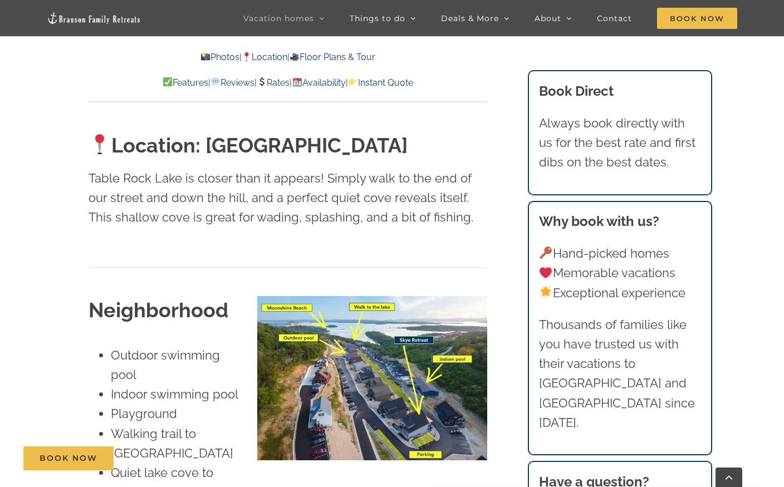
scroll to position [2225, 0]
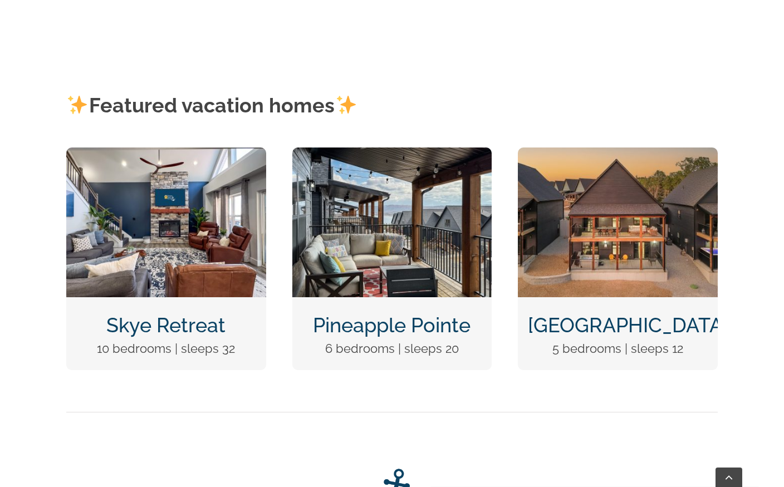
scroll to position [497, 0]
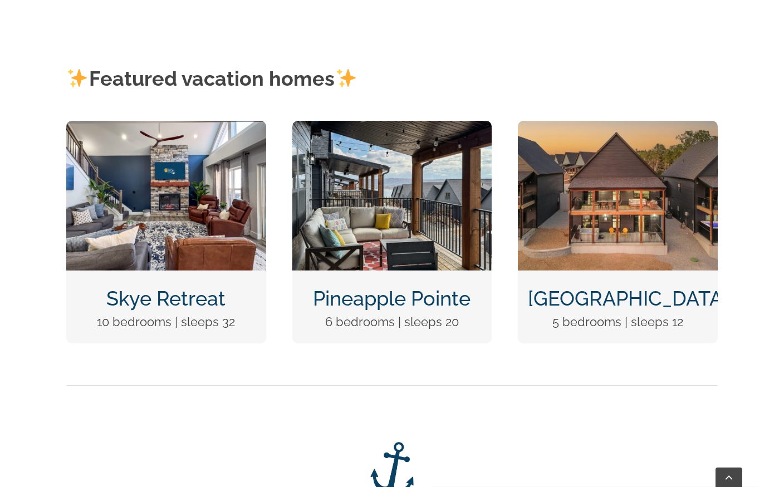
click at [447, 303] on link "Pineapple Pointe" at bounding box center [392, 298] width 158 height 23
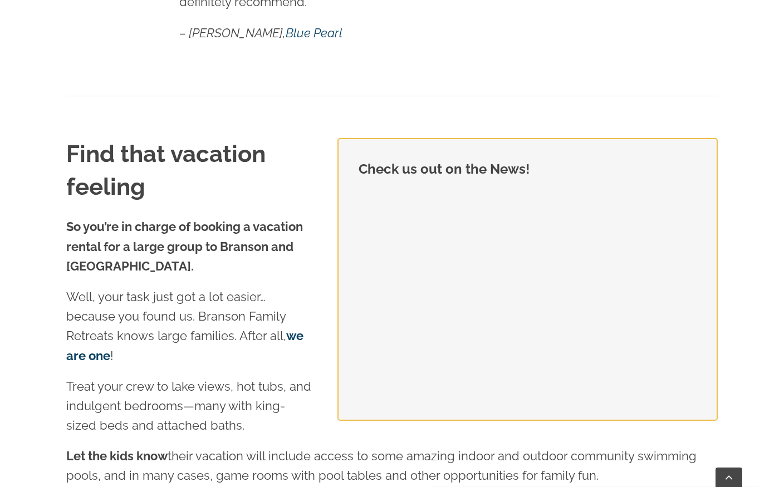
scroll to position [1131, 0]
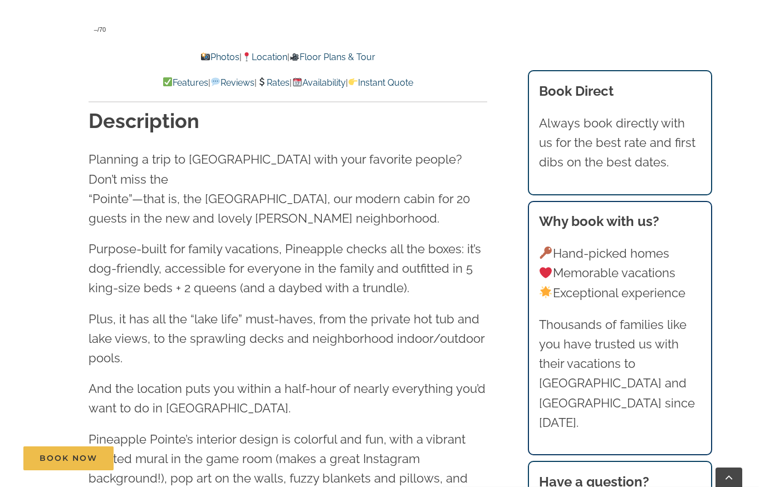
scroll to position [1152, 0]
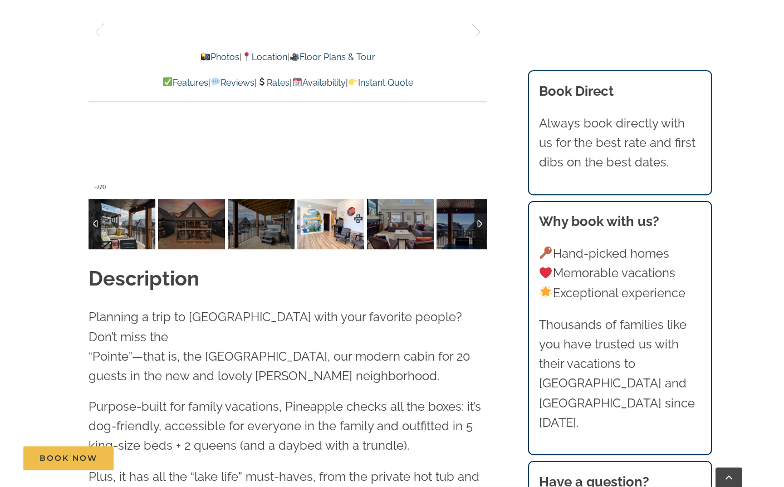
click at [345, 226] on img at bounding box center [330, 224] width 67 height 50
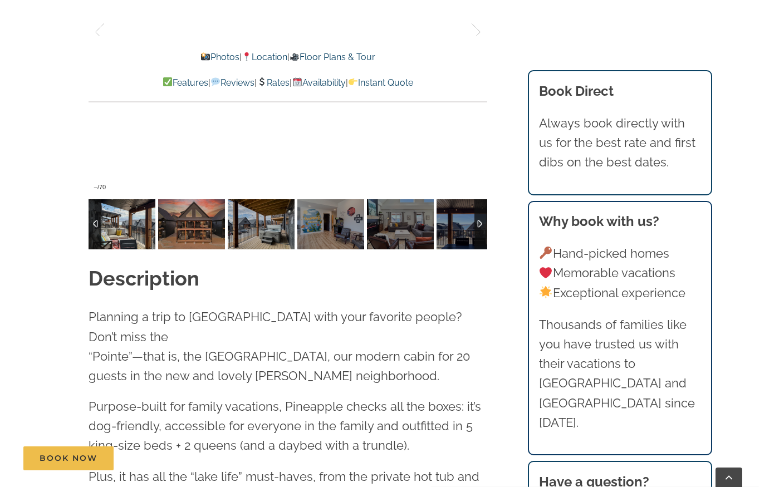
click at [123, 223] on img at bounding box center [122, 224] width 67 height 50
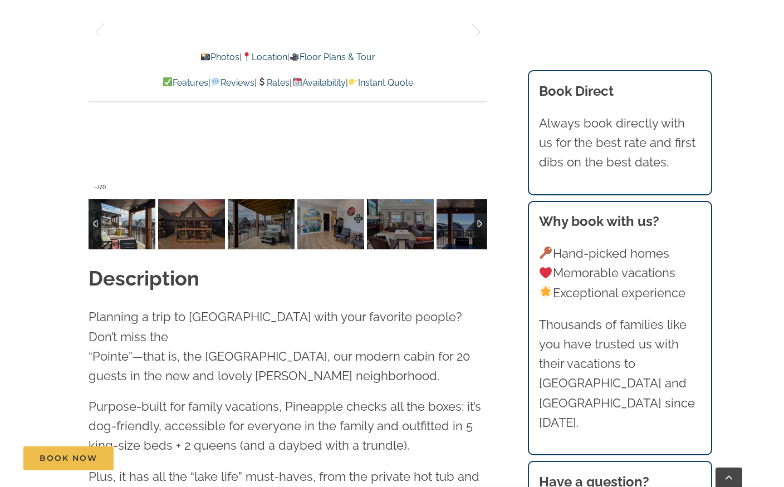
click at [123, 223] on img at bounding box center [122, 224] width 67 height 50
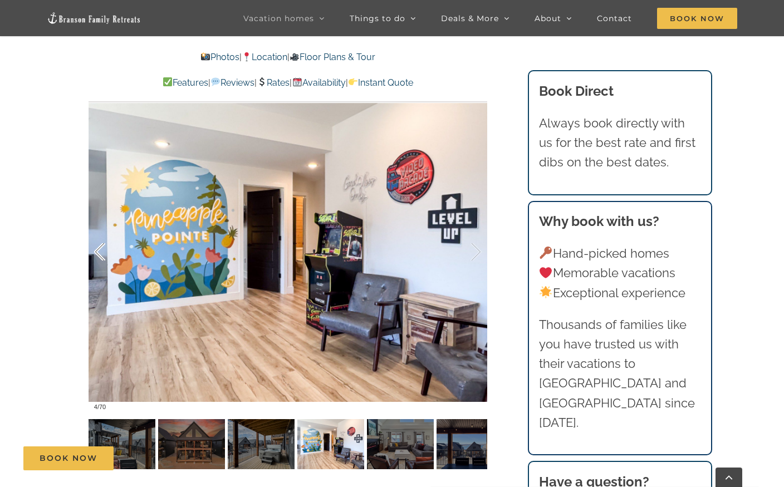
scroll to position [933, 0]
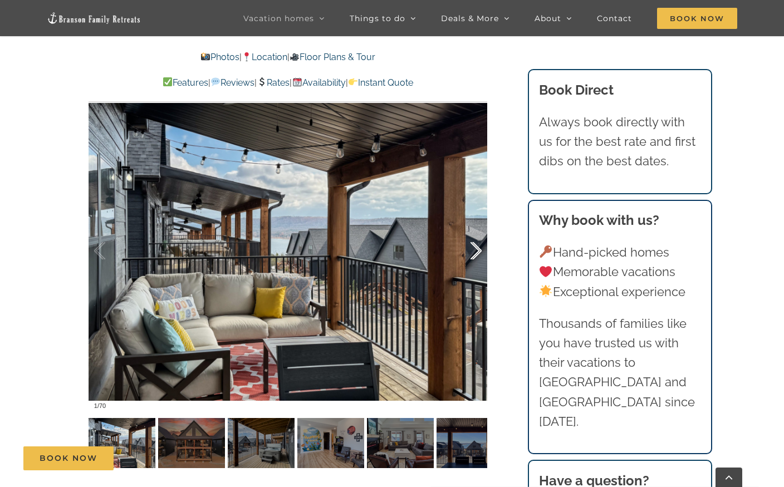
click at [473, 254] on div at bounding box center [464, 251] width 35 height 69
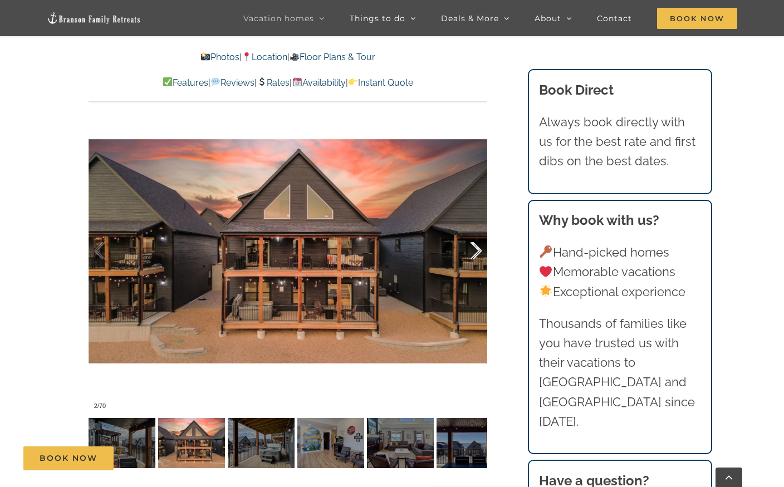
click at [473, 254] on div at bounding box center [464, 251] width 35 height 69
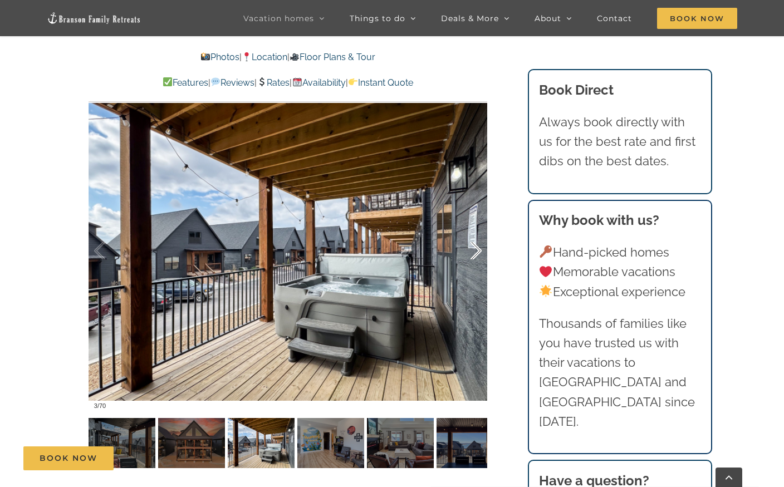
click at [473, 254] on div at bounding box center [464, 251] width 35 height 69
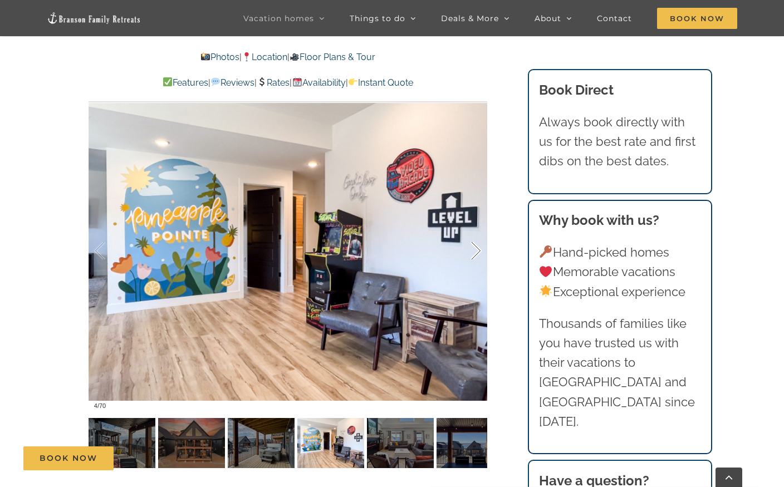
click at [473, 254] on div at bounding box center [464, 251] width 35 height 69
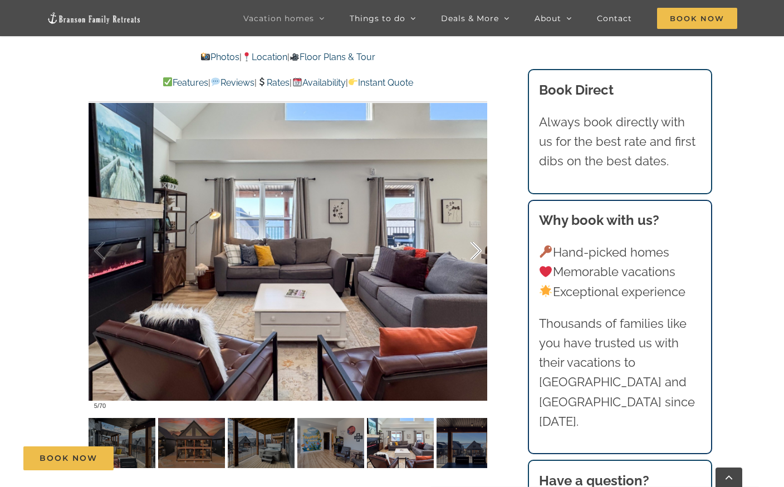
click at [473, 254] on div at bounding box center [464, 251] width 35 height 69
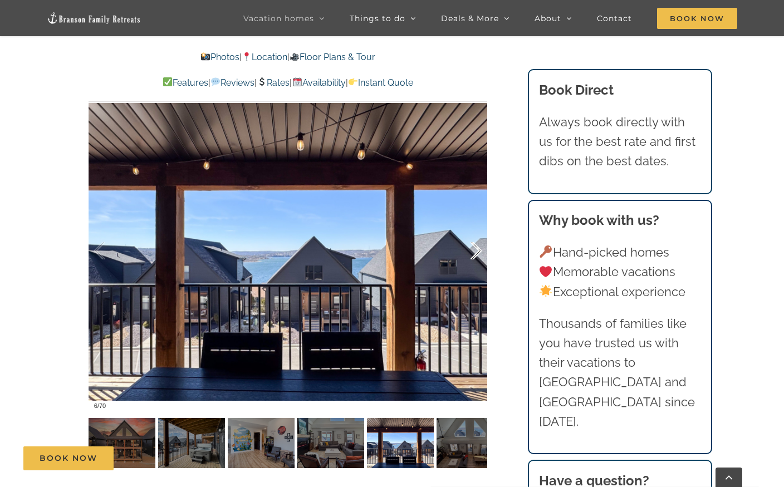
click at [473, 254] on div at bounding box center [464, 251] width 35 height 69
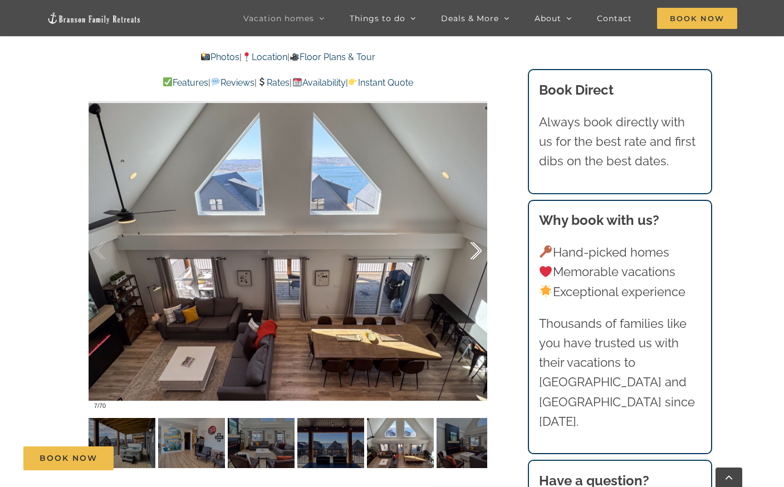
click at [473, 254] on div at bounding box center [464, 251] width 35 height 69
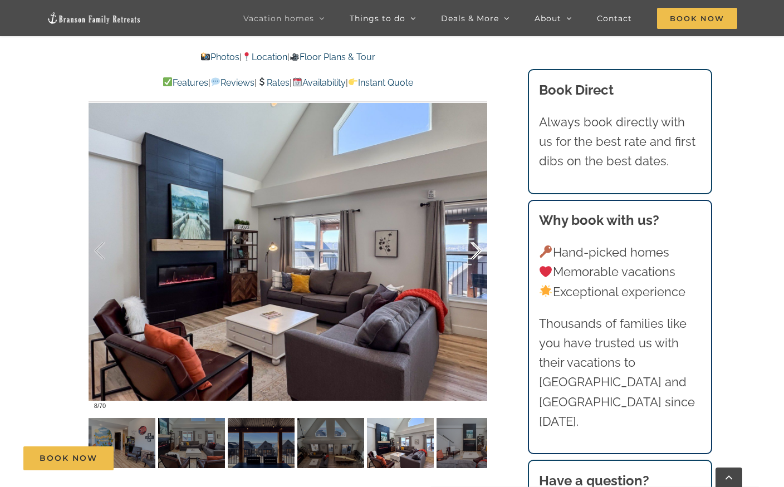
click at [473, 254] on div at bounding box center [464, 251] width 35 height 69
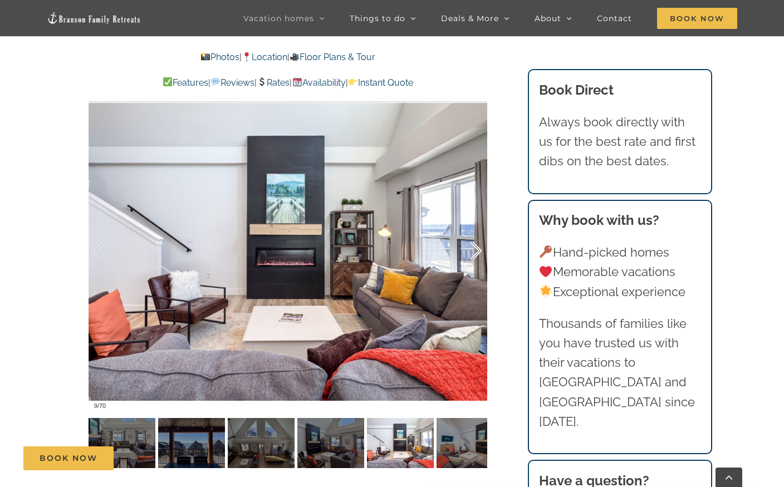
click at [473, 254] on div at bounding box center [464, 251] width 35 height 69
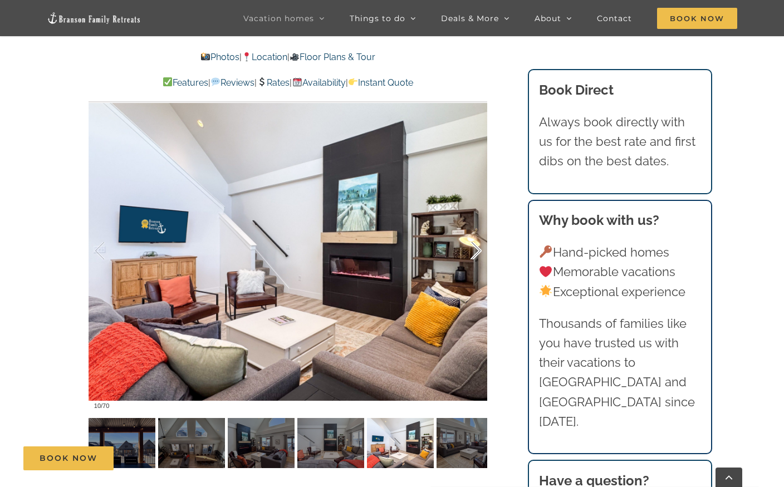
click at [473, 254] on div at bounding box center [464, 251] width 35 height 69
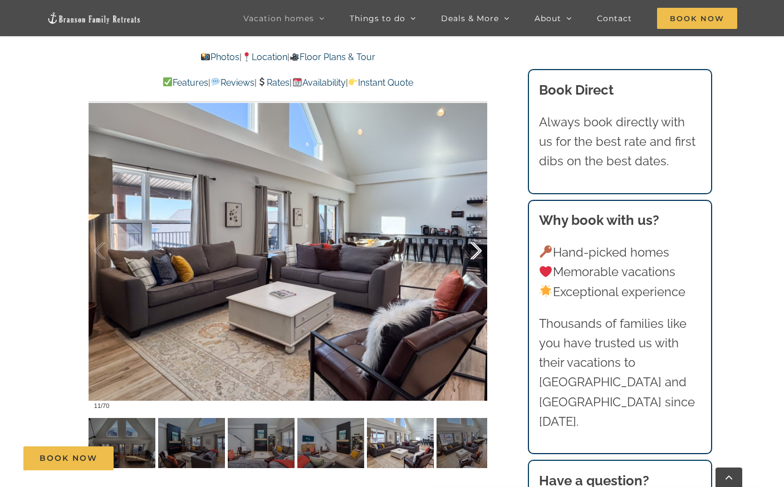
click at [473, 254] on div at bounding box center [464, 251] width 35 height 69
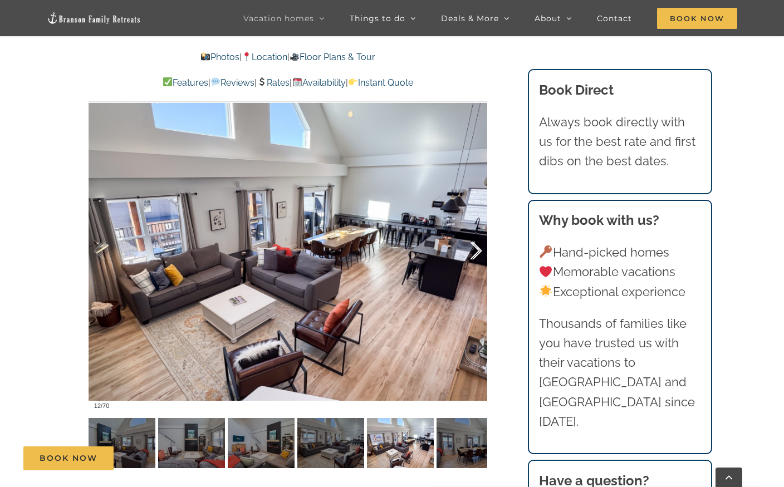
click at [473, 254] on div at bounding box center [464, 251] width 35 height 69
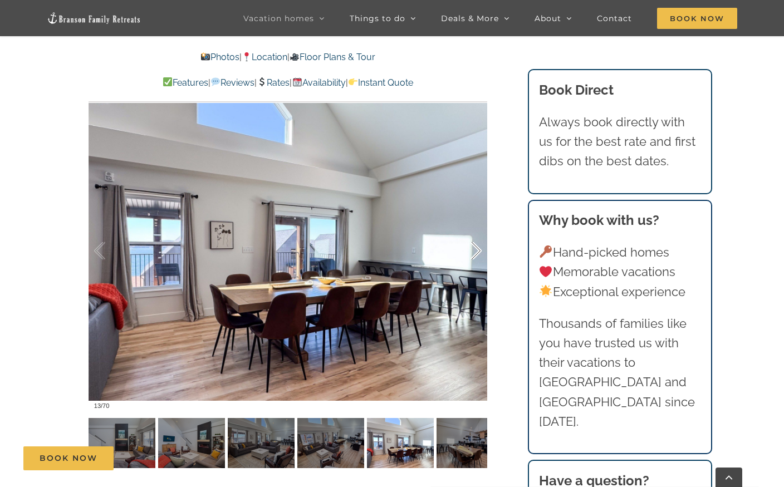
click at [473, 254] on div at bounding box center [464, 251] width 35 height 69
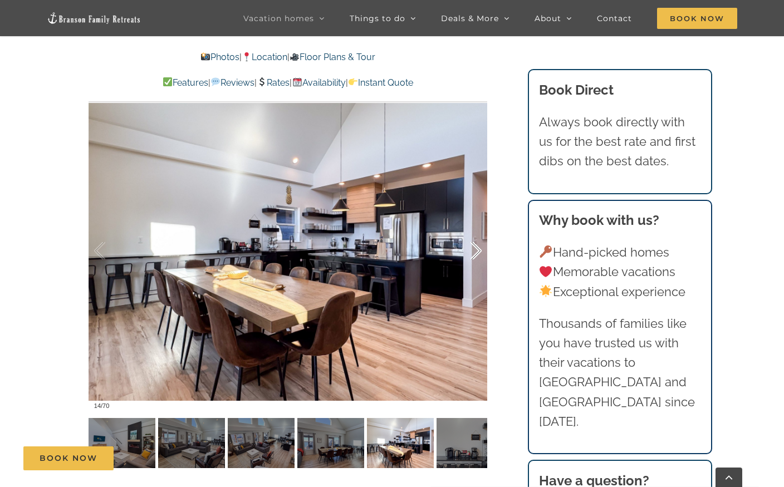
click at [473, 254] on div at bounding box center [464, 251] width 35 height 69
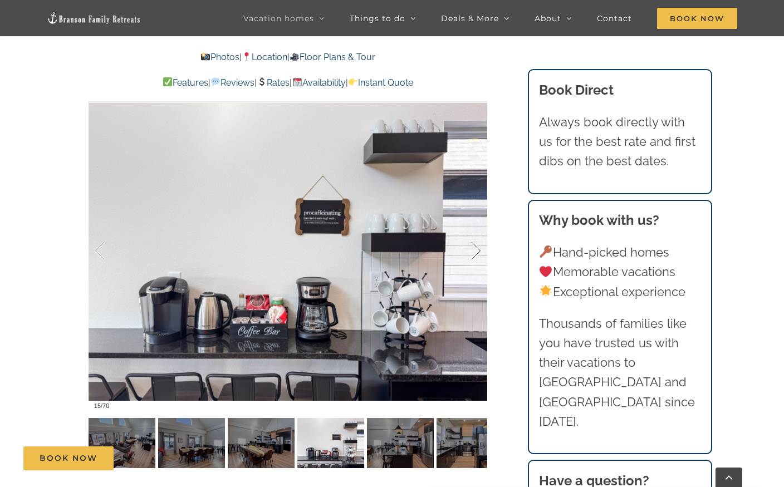
click at [473, 254] on div at bounding box center [464, 251] width 35 height 69
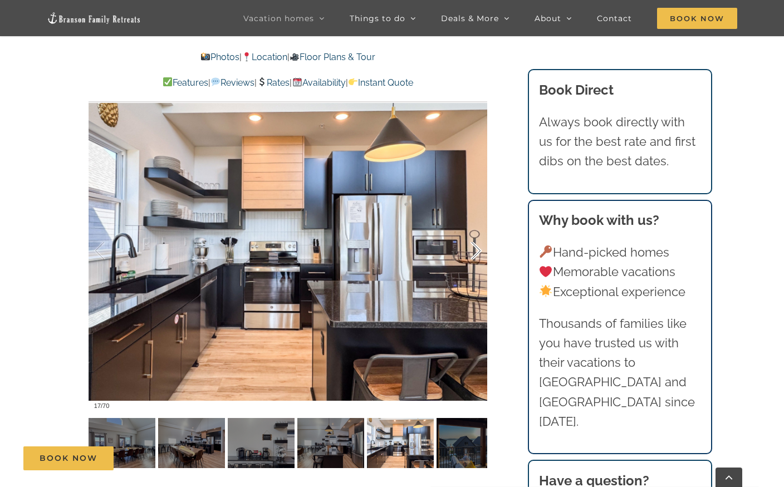
click at [473, 254] on div at bounding box center [464, 251] width 35 height 69
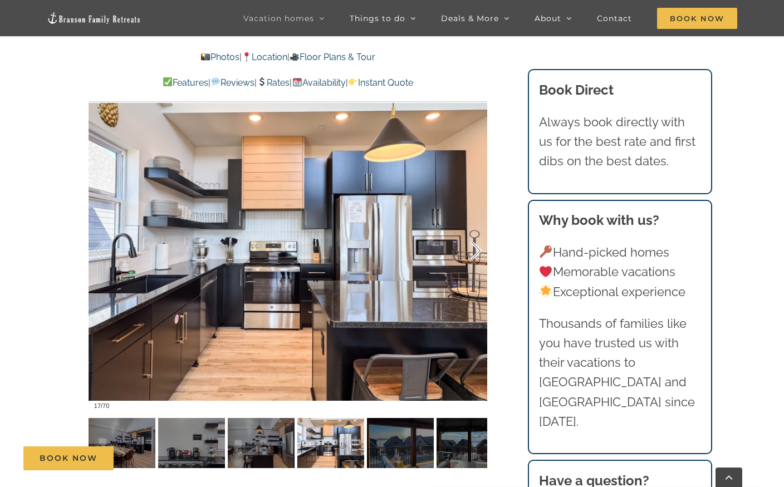
click at [473, 254] on div at bounding box center [464, 251] width 35 height 69
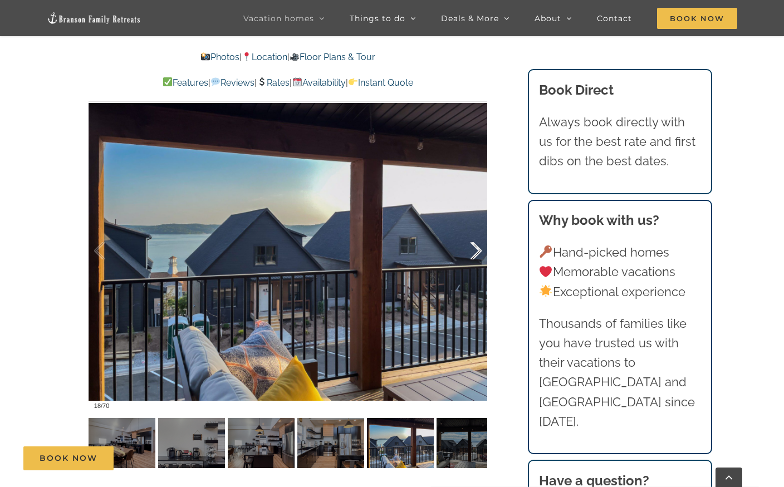
click at [473, 254] on div at bounding box center [464, 251] width 35 height 69
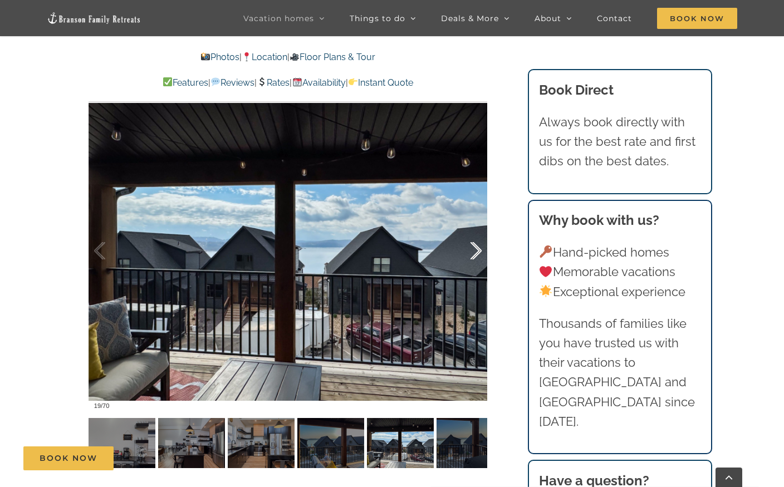
click at [473, 254] on div at bounding box center [464, 251] width 35 height 69
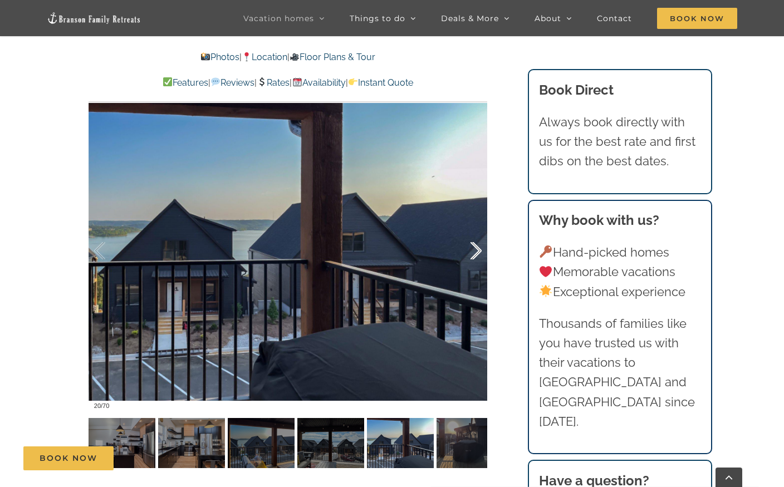
click at [473, 254] on div at bounding box center [464, 251] width 35 height 69
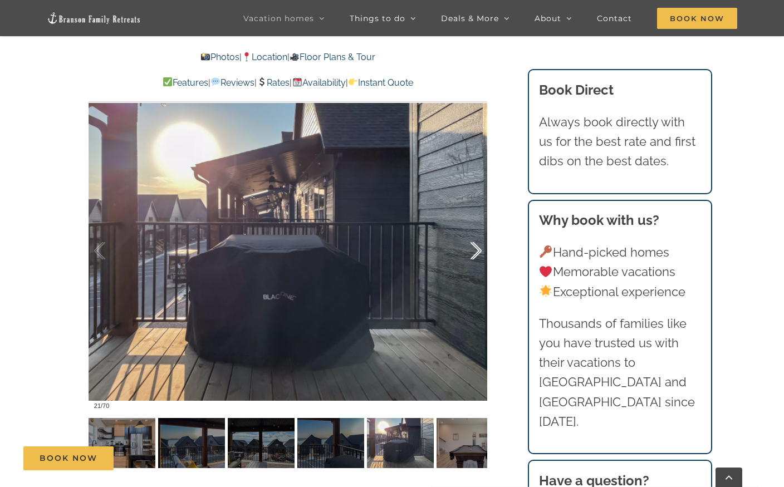
click at [473, 254] on div at bounding box center [464, 251] width 35 height 69
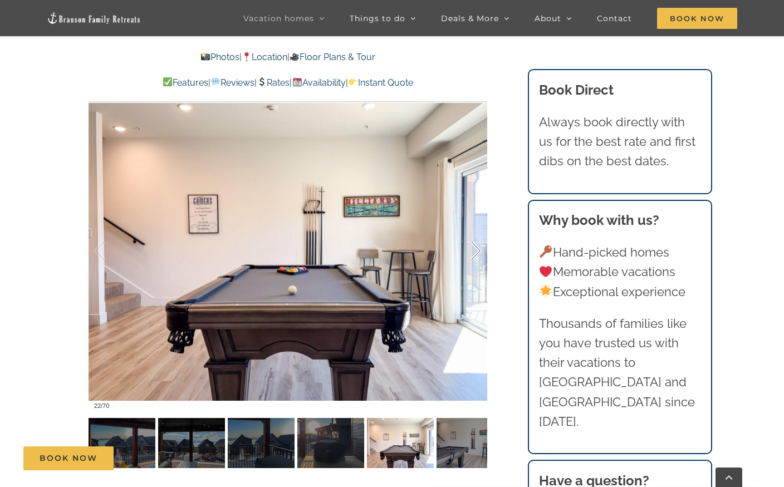
click at [473, 254] on div at bounding box center [464, 251] width 35 height 69
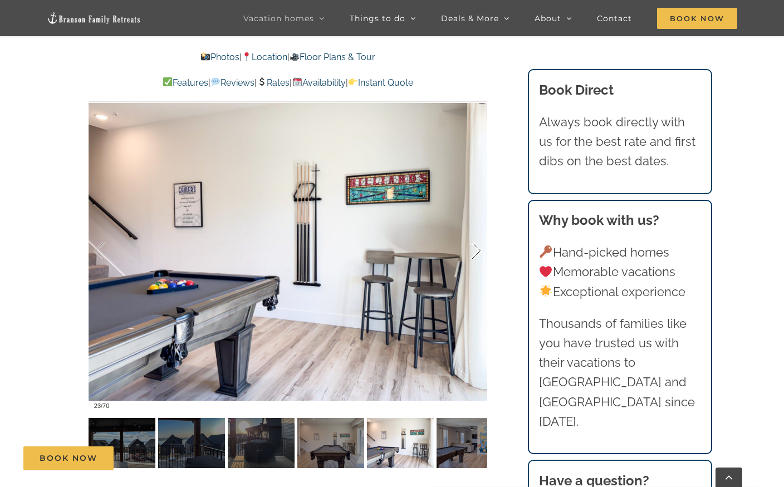
click at [473, 254] on div at bounding box center [464, 251] width 35 height 69
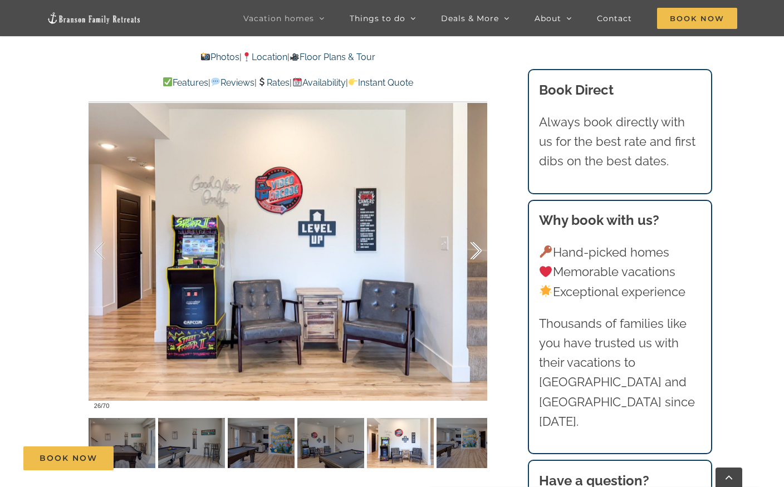
click at [473, 254] on div at bounding box center [464, 251] width 35 height 69
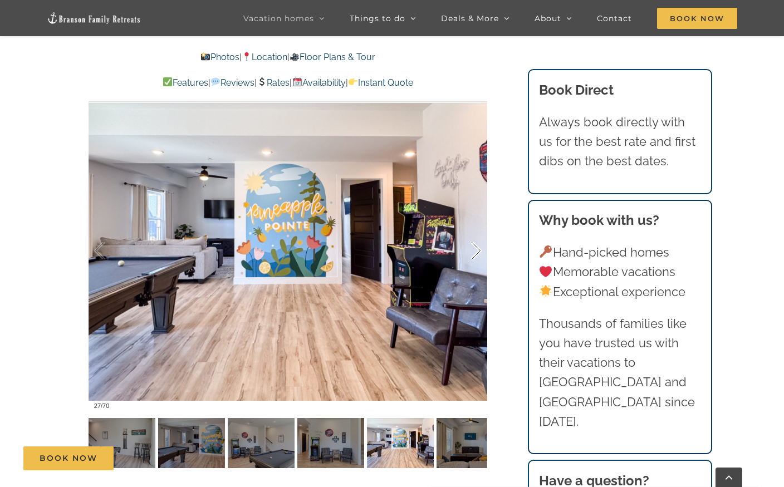
click at [473, 254] on div at bounding box center [464, 251] width 35 height 69
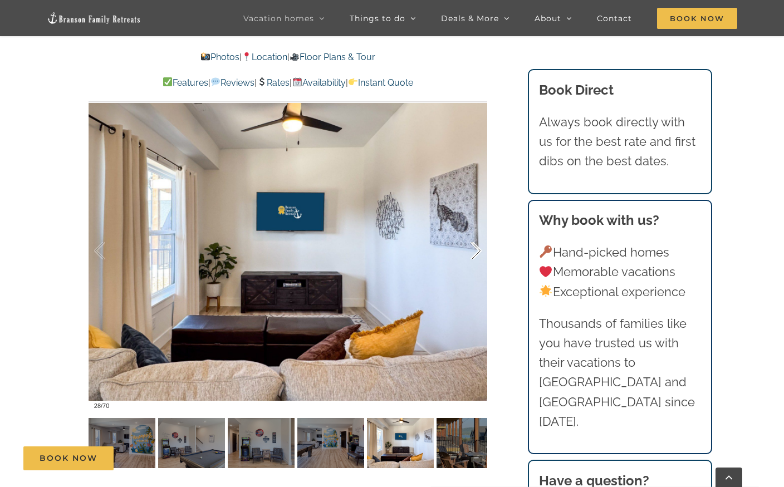
click at [473, 254] on div at bounding box center [464, 251] width 35 height 69
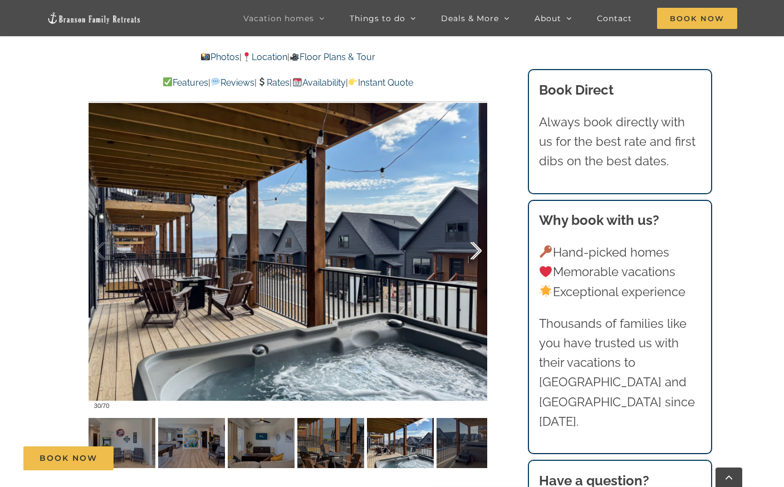
click at [473, 254] on div at bounding box center [464, 251] width 35 height 69
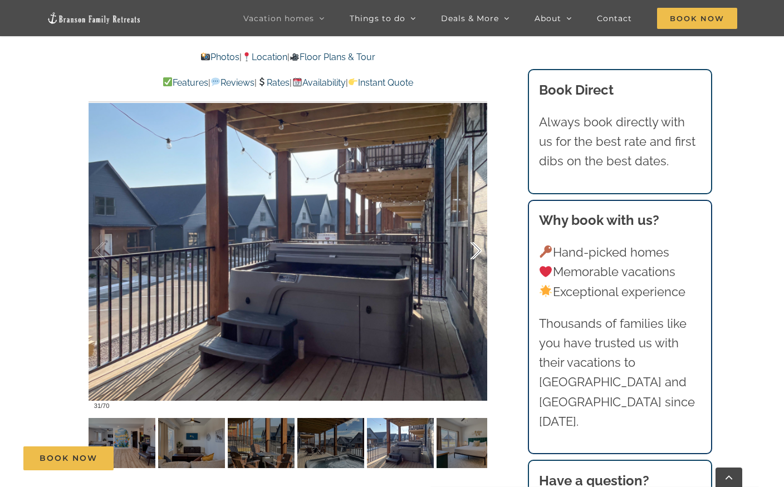
click at [473, 254] on div at bounding box center [464, 251] width 35 height 69
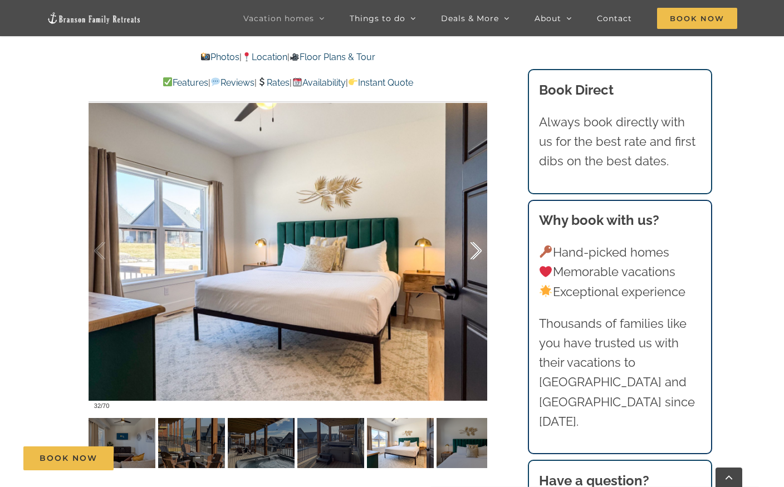
click at [473, 254] on div at bounding box center [464, 251] width 35 height 69
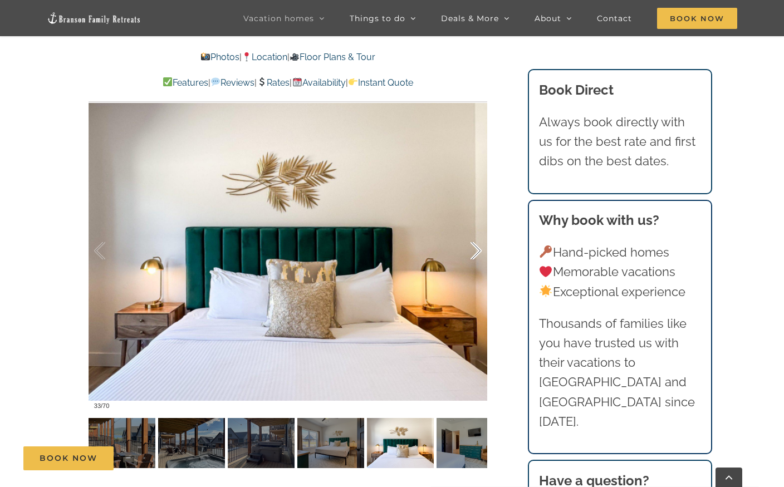
click at [473, 254] on div at bounding box center [464, 251] width 35 height 69
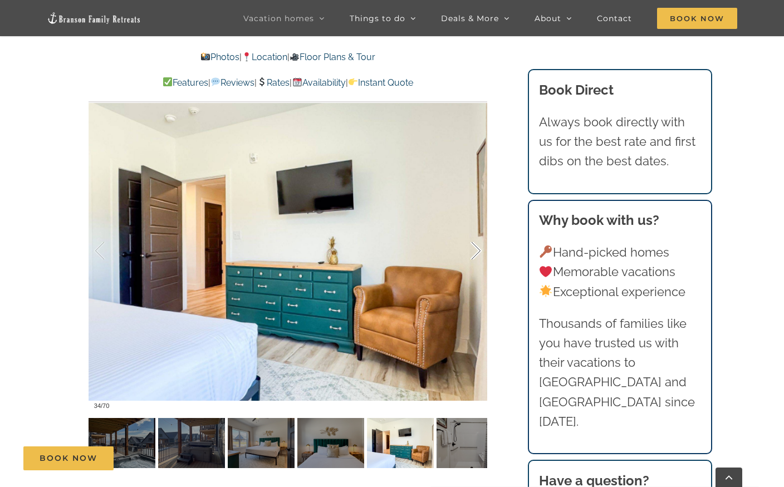
click at [473, 254] on div at bounding box center [464, 251] width 35 height 69
